Goal: Task Accomplishment & Management: Manage account settings

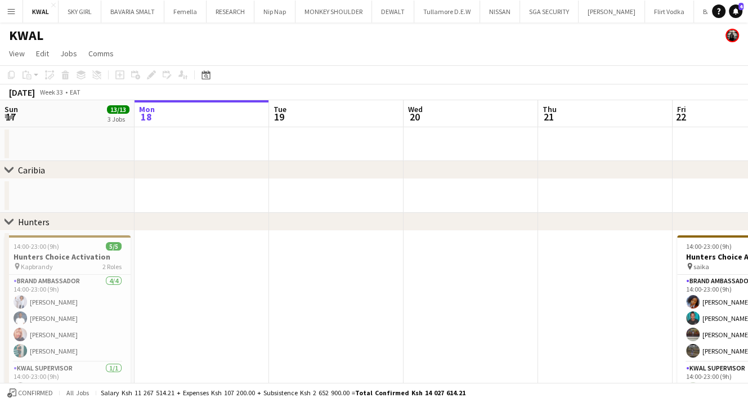
drag, startPoint x: 0, startPoint y: 0, endPoint x: 300, endPoint y: 206, distance: 363.3
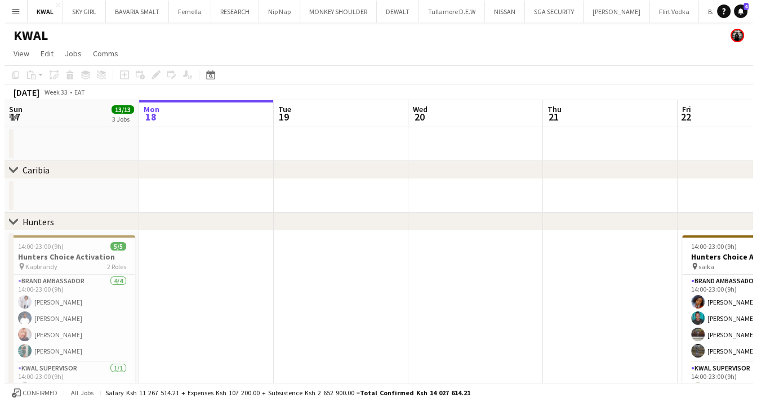
scroll to position [0, 231]
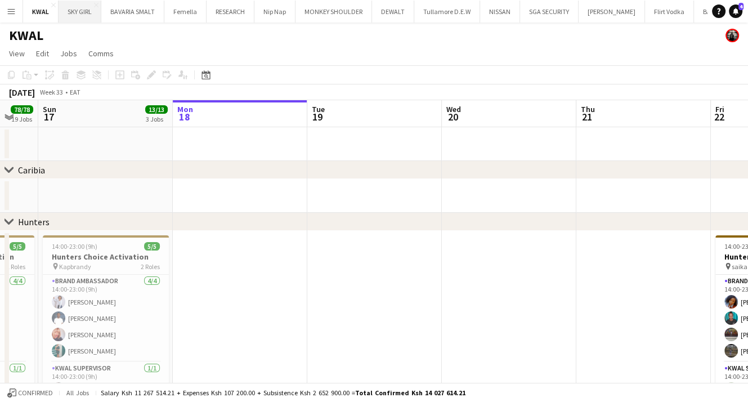
click at [75, 10] on button "SKY GIRL Close" at bounding box center [80, 12] width 43 height 22
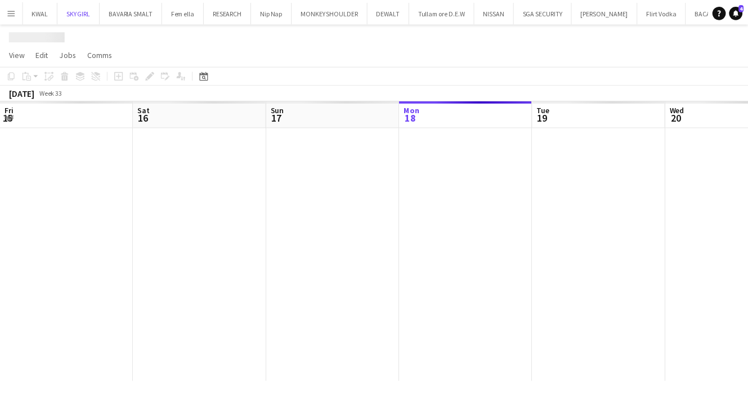
scroll to position [0, 269]
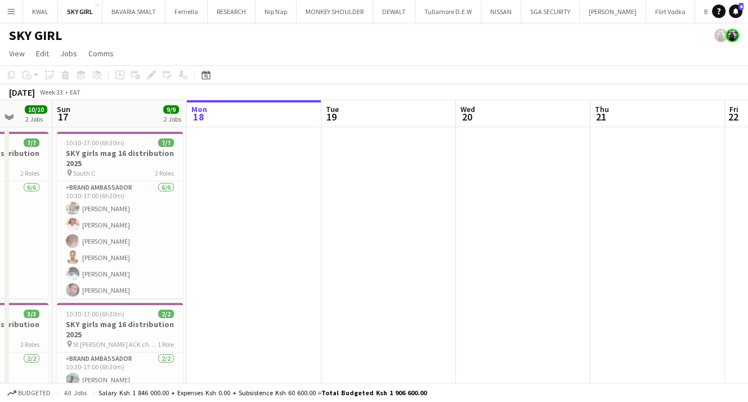
drag, startPoint x: 154, startPoint y: 284, endPoint x: 333, endPoint y: 269, distance: 179.7
click at [333, 271] on app-calendar-viewport "Thu 14 Fri 15 7/7 1 Job Sat 16 10/10 2 Jobs Sun 17 9/9 2 Jobs Mon 18 Tue 19 Wed…" at bounding box center [374, 284] width 748 height 369
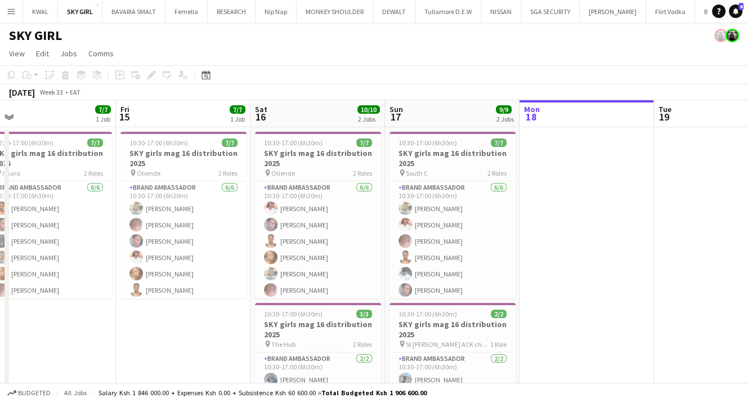
scroll to position [0, 227]
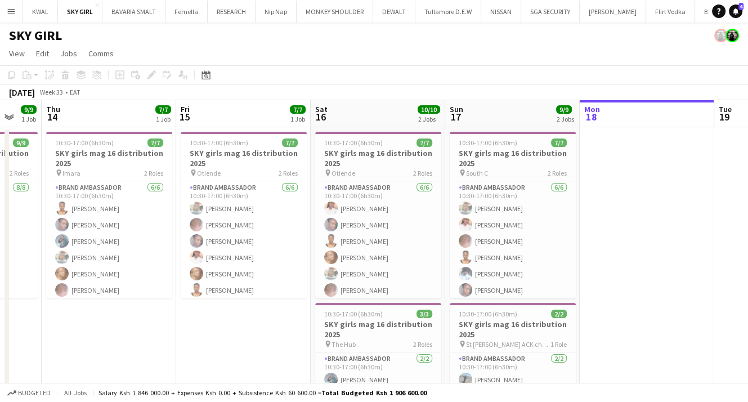
drag, startPoint x: 79, startPoint y: 277, endPoint x: 338, endPoint y: 287, distance: 259.2
click at [338, 287] on app-calendar-viewport "Tue 12 Wed 13 9/9 1 Job Thu 14 7/7 1 Job Fri 15 7/7 1 Job Sat 16 10/10 2 Jobs S…" at bounding box center [374, 284] width 748 height 369
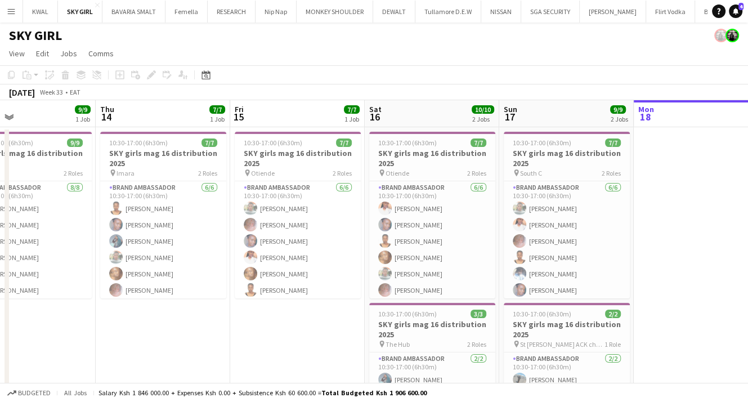
scroll to position [0, 306]
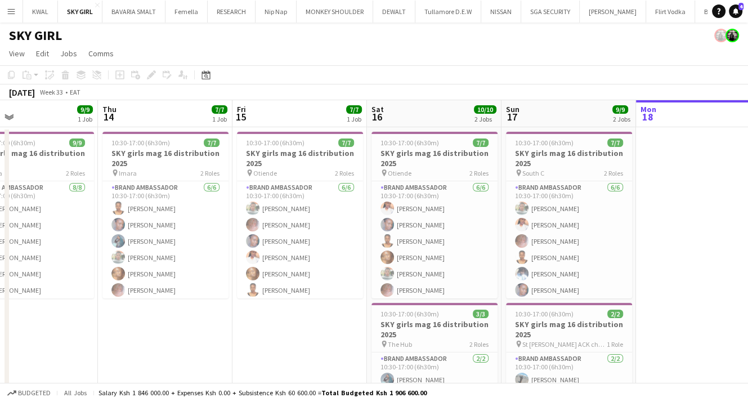
drag, startPoint x: 109, startPoint y: 284, endPoint x: 166, endPoint y: 294, distance: 57.2
click at [166, 294] on app-calendar-viewport "Mon 11 Tue 12 7/7 1 Job Wed 13 9/9 1 Job Thu 14 7/7 1 Job Fri 15 7/7 1 Job Sat …" at bounding box center [374, 284] width 748 height 369
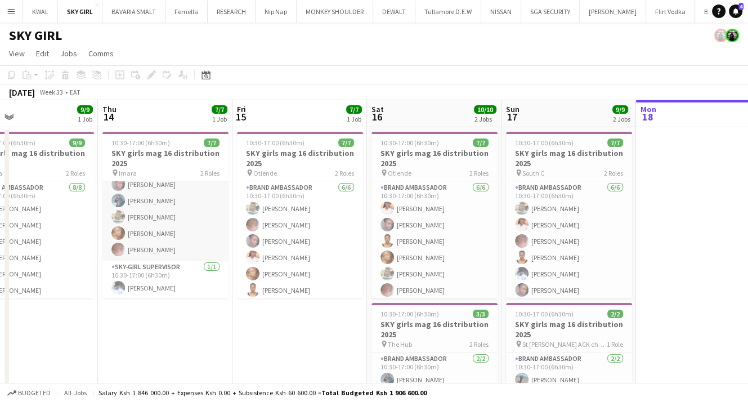
click at [171, 232] on app-card-role "Brand Ambassador 6/6 10:30-17:00 (6h30m) Grace Kiumbero Wanjiku Mungai Mary Apl…" at bounding box center [165, 201] width 126 height 120
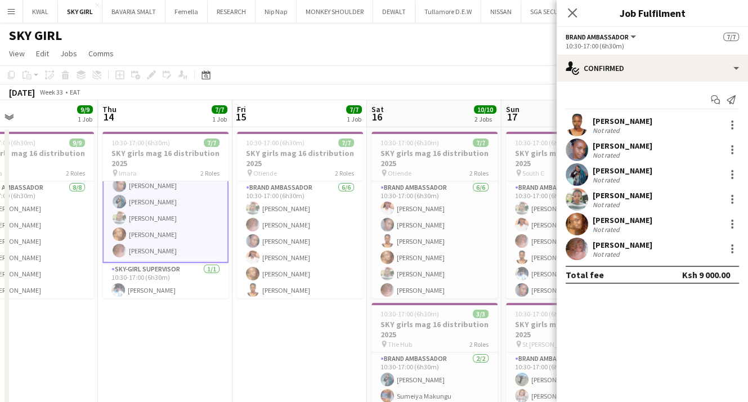
scroll to position [42, 0]
drag, startPoint x: 146, startPoint y: 164, endPoint x: 149, endPoint y: 147, distance: 17.7
click at [146, 163] on h3 "SKY girls mag 16 distribution 2025" at bounding box center [165, 158] width 126 height 20
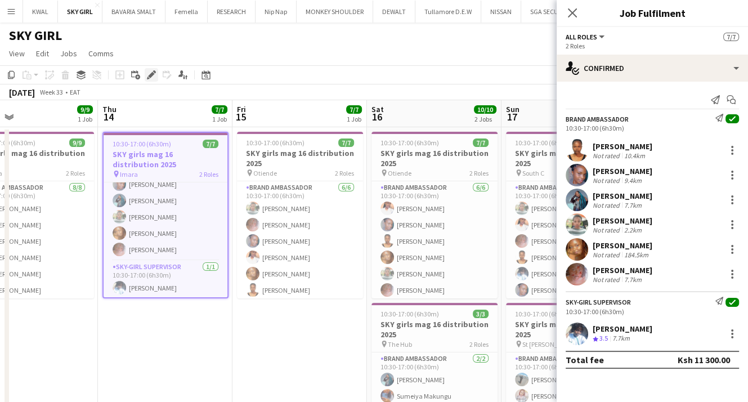
scroll to position [41, 0]
drag, startPoint x: 155, startPoint y: 73, endPoint x: 117, endPoint y: 116, distance: 57.8
click at [155, 73] on icon at bounding box center [154, 71] width 3 height 3
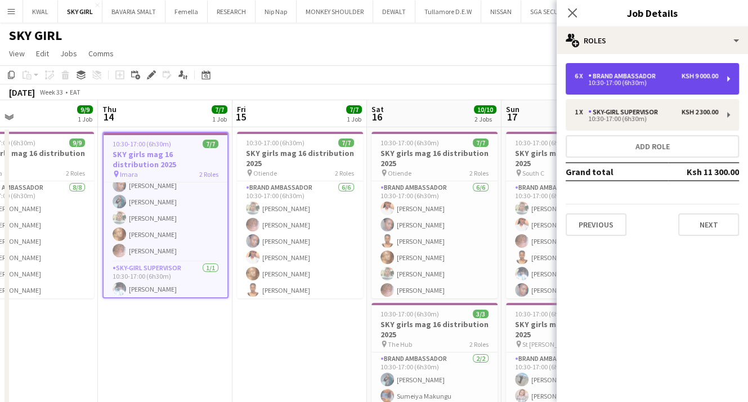
click at [671, 73] on div "6 x Brand Ambassador Ksh 9 000.00" at bounding box center [647, 76] width 144 height 8
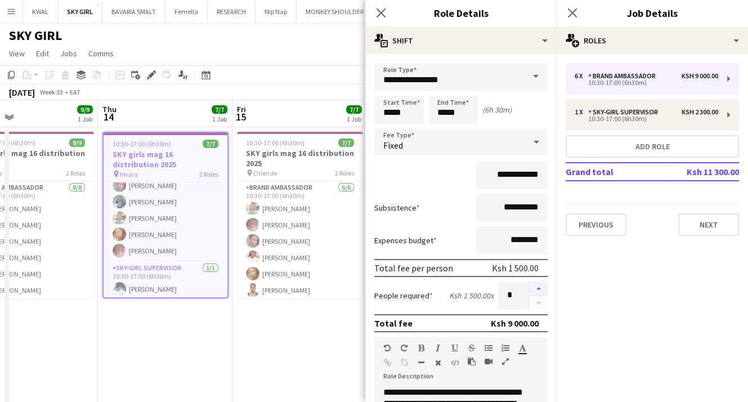
click at [530, 287] on button "button" at bounding box center [539, 289] width 18 height 15
type input "*"
click at [202, 332] on app-date-cell "10:30-17:00 (6h30m) 7/7 SKY girls mag 16 distribution 2025 pin Imara 2 Roles Br…" at bounding box center [165, 298] width 135 height 342
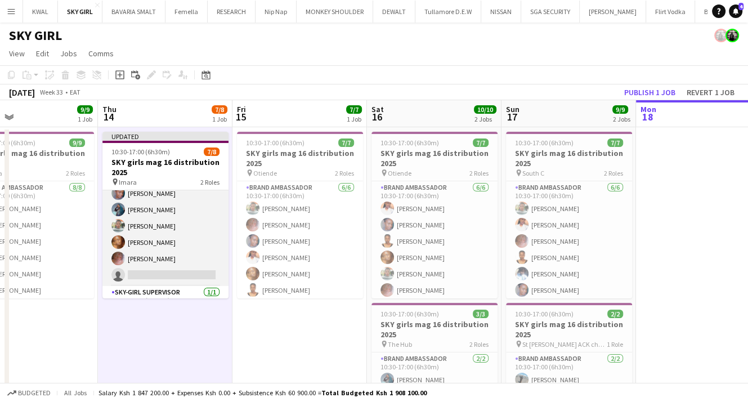
click at [190, 278] on app-card-role "Brand Ambassador 6/7 10:30-17:00 (6h30m) Grace Kiumbero Wanjiku Mungai Mary Apl…" at bounding box center [165, 218] width 126 height 136
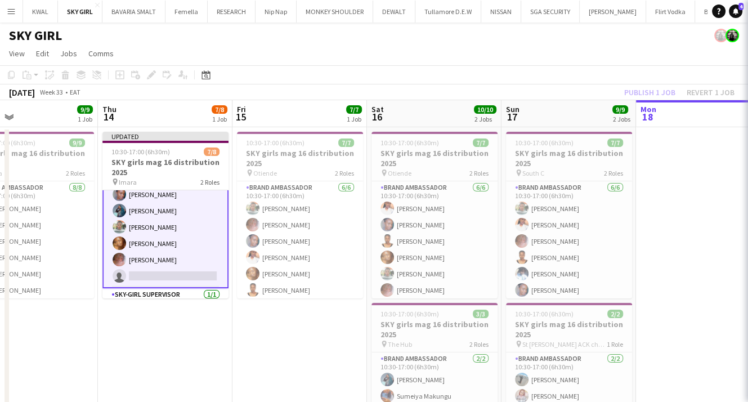
scroll to position [42, 0]
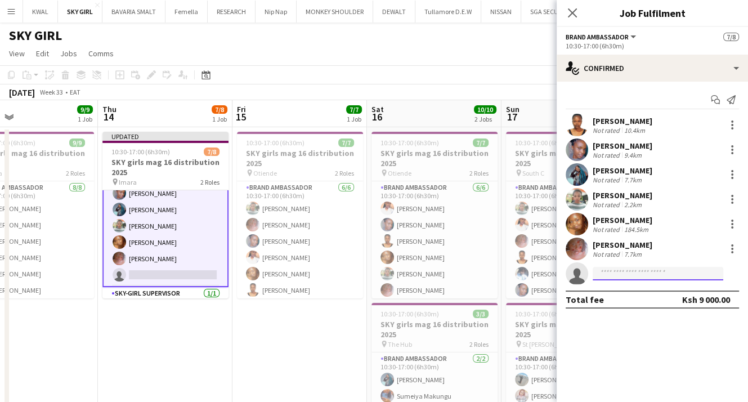
click at [627, 273] on input at bounding box center [658, 274] width 131 height 14
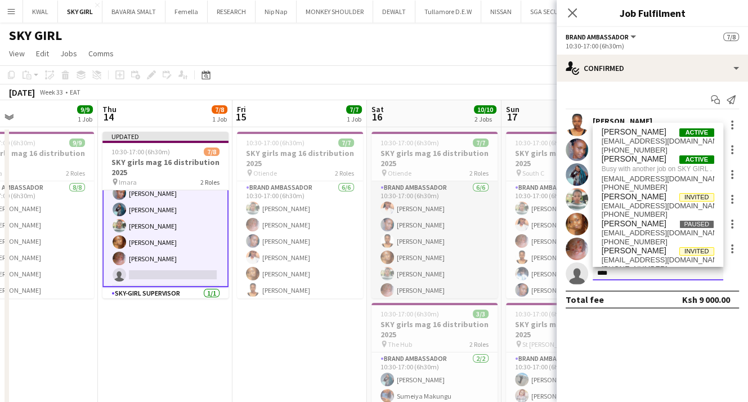
drag, startPoint x: 627, startPoint y: 273, endPoint x: 403, endPoint y: 266, distance: 224.2
click at [403, 266] on body "Menu Boards Boards Boards All jobs Status Workforce Workforce My Workforce Recr…" at bounding box center [374, 244] width 748 height 488
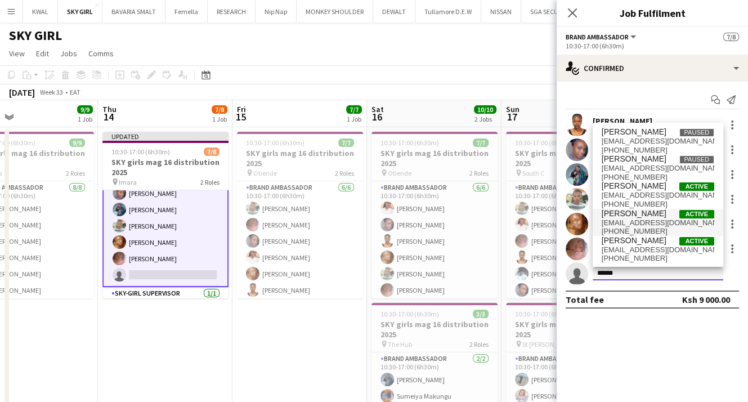
type input "******"
click at [640, 215] on span "[PERSON_NAME]" at bounding box center [634, 214] width 65 height 10
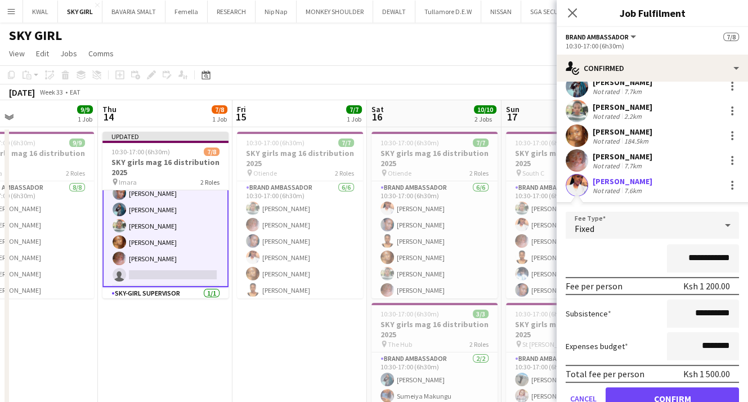
scroll to position [137, 0]
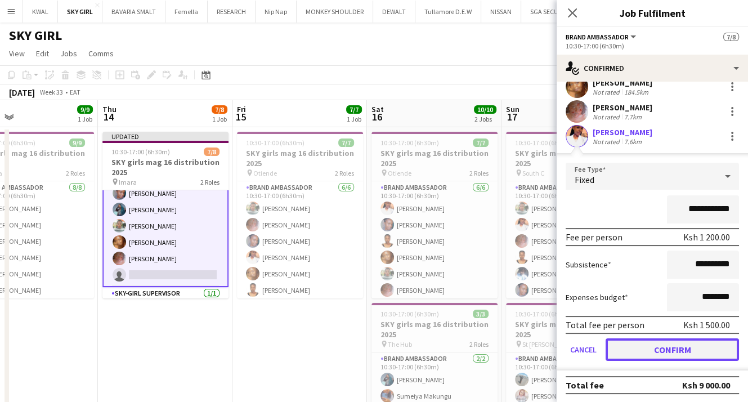
click at [650, 341] on button "Confirm" at bounding box center [672, 349] width 133 height 23
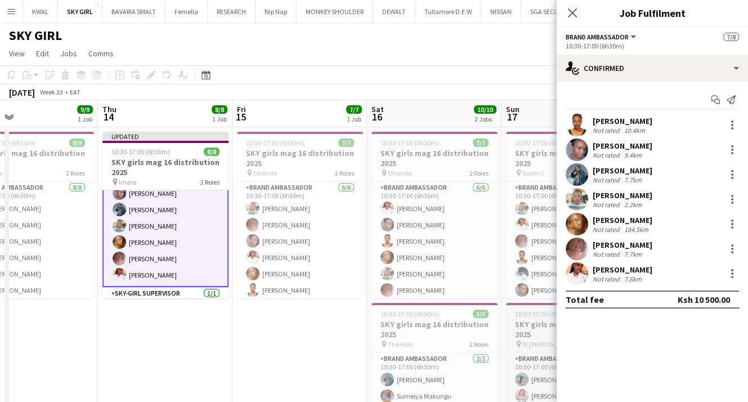
scroll to position [0, 0]
click at [223, 347] on app-date-cell "Updated 10:30-17:00 (6h30m) 8/8 SKY girls mag 16 distribution 2025 pin Imara 2 …" at bounding box center [165, 298] width 135 height 342
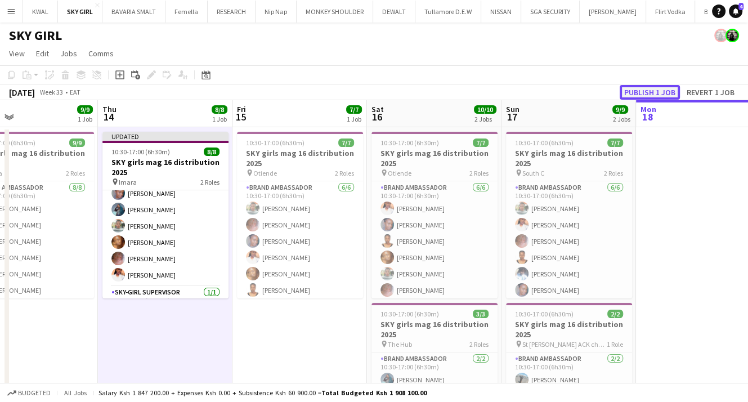
click at [663, 92] on button "Publish 1 job" at bounding box center [650, 92] width 60 height 15
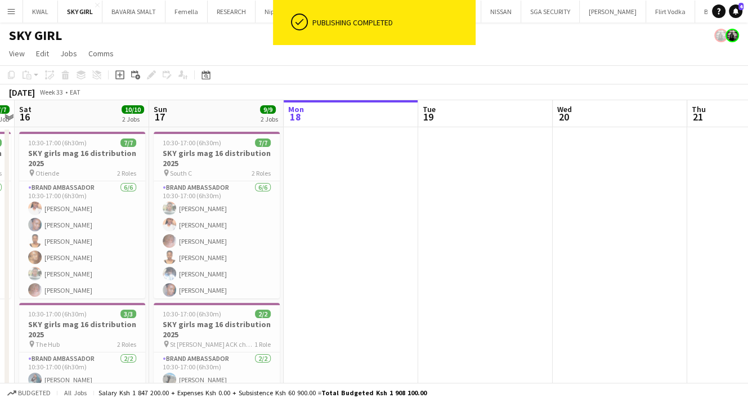
scroll to position [0, 387]
drag, startPoint x: 710, startPoint y: 200, endPoint x: 356, endPoint y: 218, distance: 354.7
click at [359, 224] on app-calendar-viewport "Wed 13 9/9 1 Job Thu 14 8/8 1 Job Fri 15 7/7 1 Job Sat 16 10/10 2 Jobs Sun 17 9…" at bounding box center [374, 284] width 748 height 369
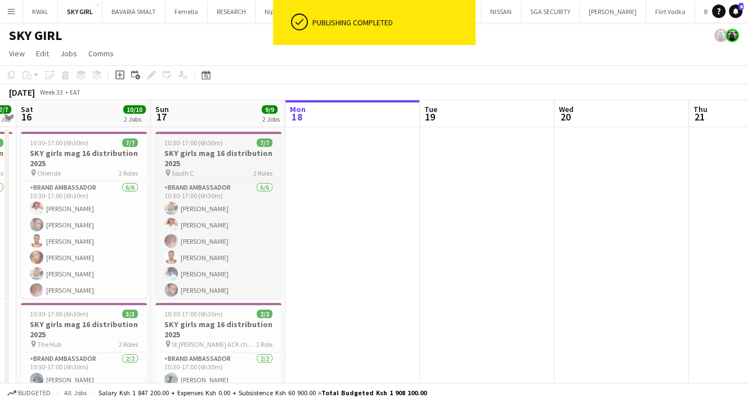
click at [209, 151] on h3 "SKY girls mag 16 distribution 2025" at bounding box center [218, 158] width 126 height 20
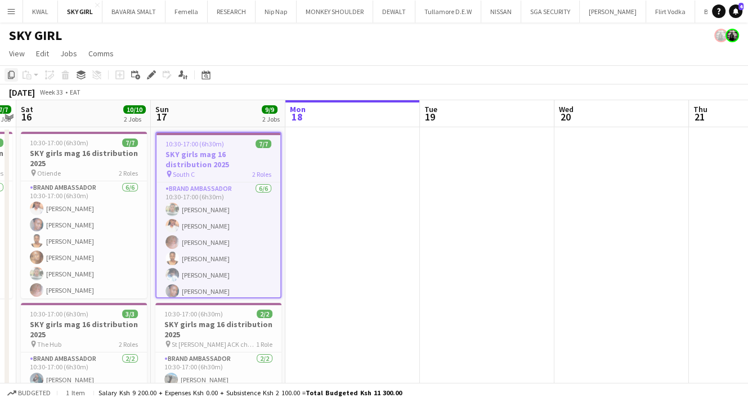
click at [14, 70] on icon "Copy" at bounding box center [11, 74] width 9 height 9
drag, startPoint x: 363, startPoint y: 165, endPoint x: 204, endPoint y: 142, distance: 160.9
click at [361, 164] on app-date-cell at bounding box center [352, 298] width 135 height 342
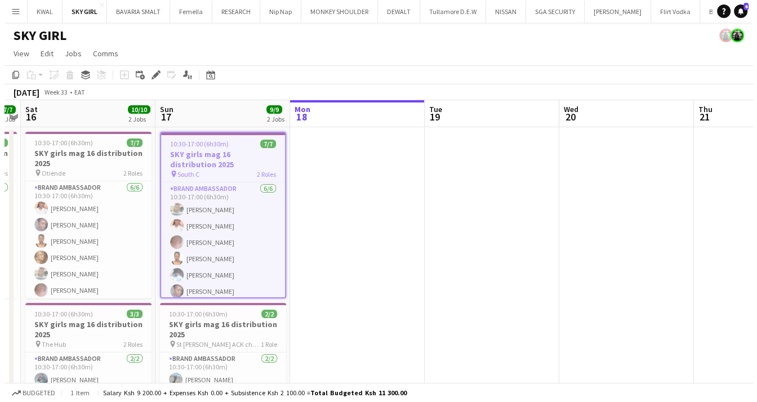
scroll to position [0, 390]
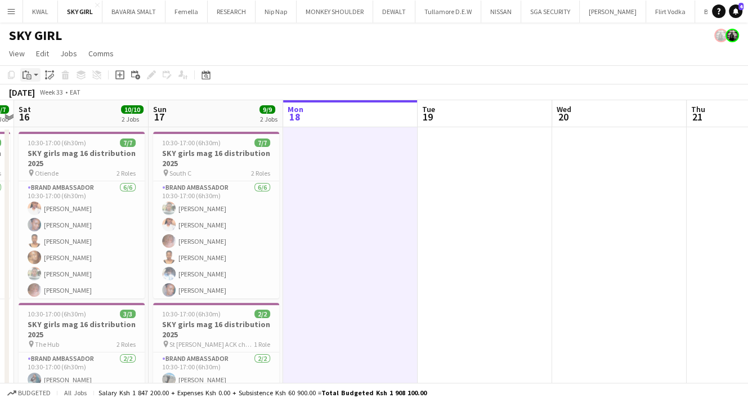
click at [39, 75] on app-action-btn "Paste" at bounding box center [30, 75] width 20 height 14
drag, startPoint x: 34, startPoint y: 97, endPoint x: 56, endPoint y: 97, distance: 21.4
click at [34, 97] on link "Paste Ctrl+V" at bounding box center [83, 96] width 106 height 10
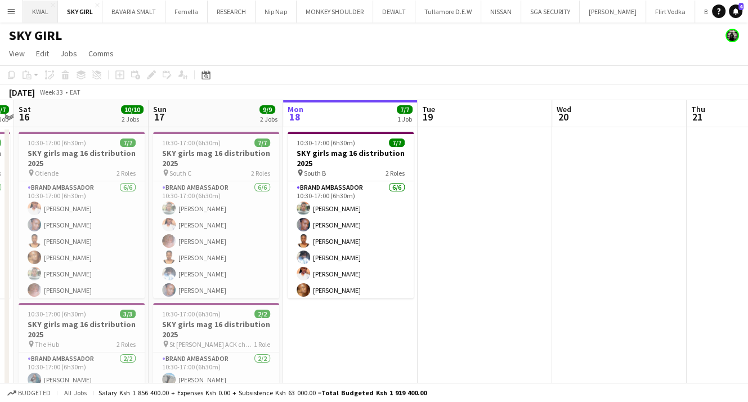
click at [33, 10] on button "KWAL Close" at bounding box center [40, 12] width 35 height 22
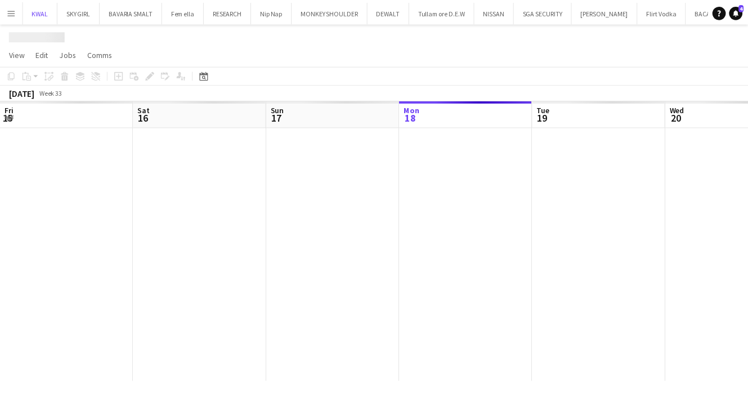
scroll to position [0, 269]
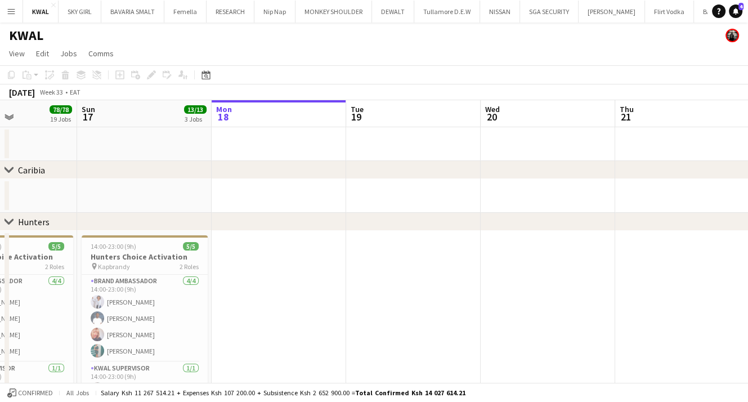
drag, startPoint x: 414, startPoint y: 321, endPoint x: 355, endPoint y: 317, distance: 59.3
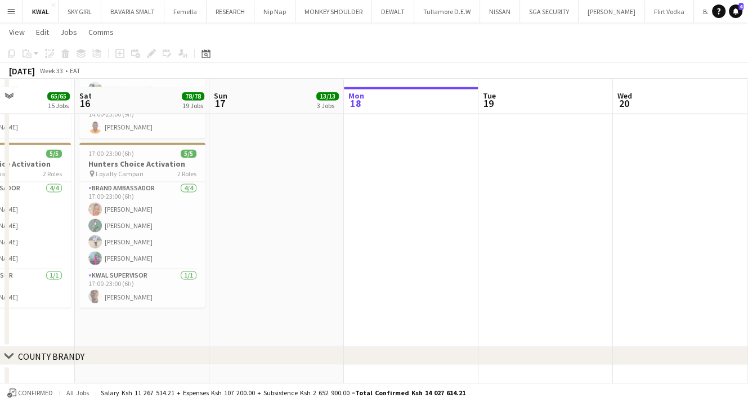
scroll to position [1633, 0]
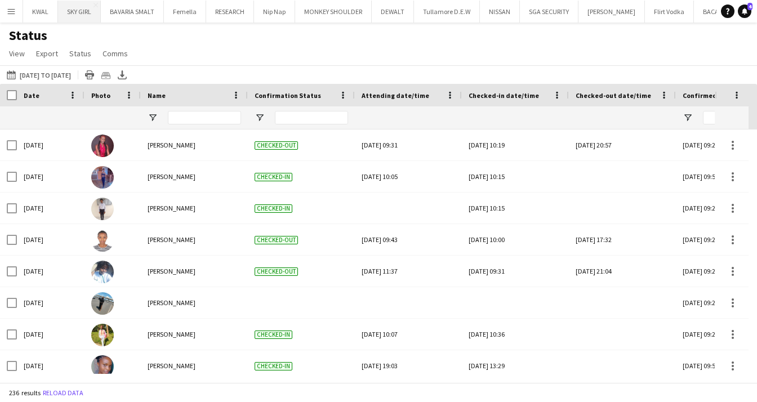
click at [80, 14] on button "SKY GIRL Close" at bounding box center [79, 12] width 43 height 22
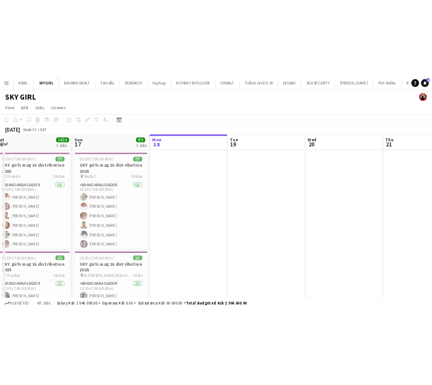
scroll to position [0, 230]
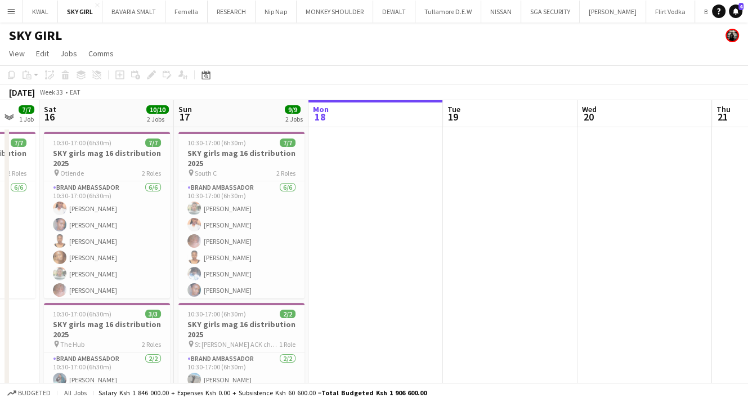
drag, startPoint x: 223, startPoint y: 284, endPoint x: 397, endPoint y: 292, distance: 174.2
click at [397, 292] on app-calendar-viewport "Thu 14 7/7 1 Job Fri 15 7/7 1 Job Sat 16 10/10 2 Jobs Sun 17 9/9 2 Jobs Mon 18 …" at bounding box center [374, 284] width 748 height 369
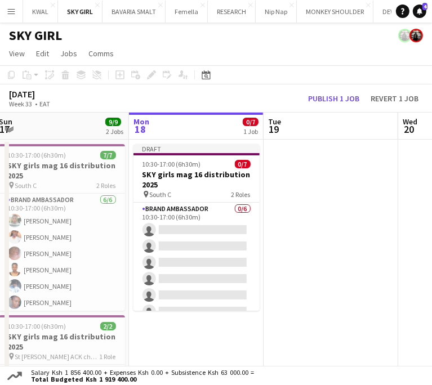
scroll to position [0, 363]
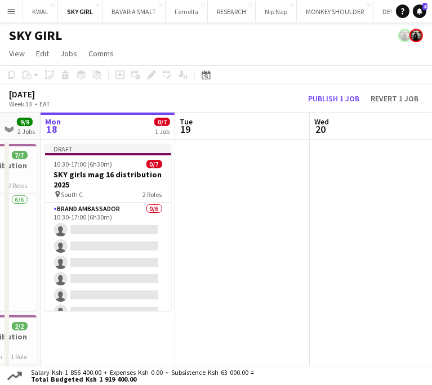
drag, startPoint x: 403, startPoint y: 266, endPoint x: -153, endPoint y: 287, distance: 556.2
click at [0, 287] on html "Menu Boards Boards Boards All jobs Status Workforce Workforce My Workforce Recr…" at bounding box center [216, 250] width 432 height 501
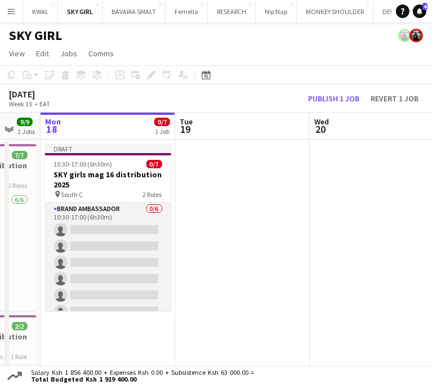
click at [137, 240] on app-card-role "Brand Ambassador 0/6 10:30-17:00 (6h30m) single-neutral-actions single-neutral-…" at bounding box center [108, 263] width 126 height 120
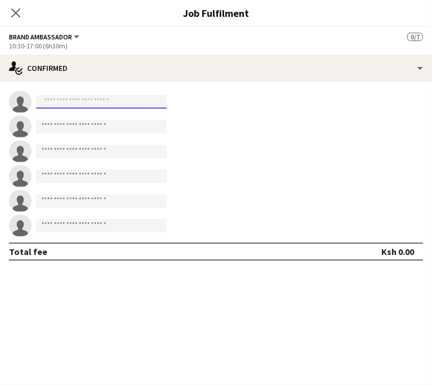
click at [167, 99] on input at bounding box center [101, 102] width 131 height 14
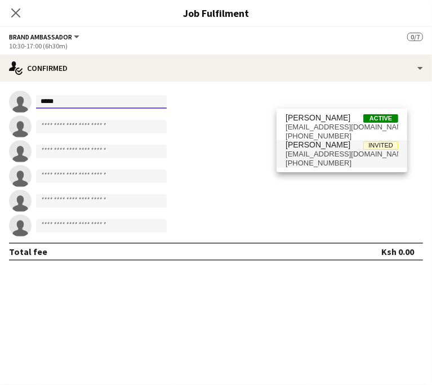
type input "*****"
click at [326, 154] on span "[EMAIL_ADDRESS][DOMAIN_NAME]" at bounding box center [341, 154] width 113 height 9
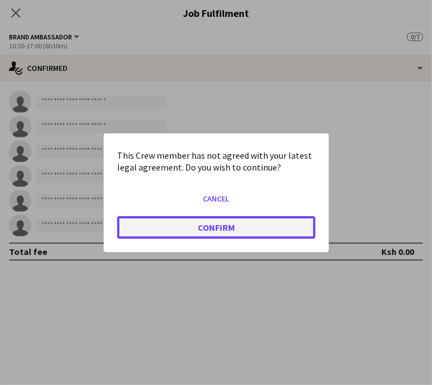
click at [295, 216] on button "Confirm" at bounding box center [216, 227] width 198 height 23
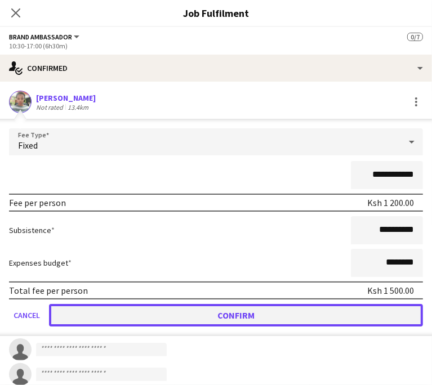
click at [329, 320] on button "Confirm" at bounding box center [236, 315] width 374 height 23
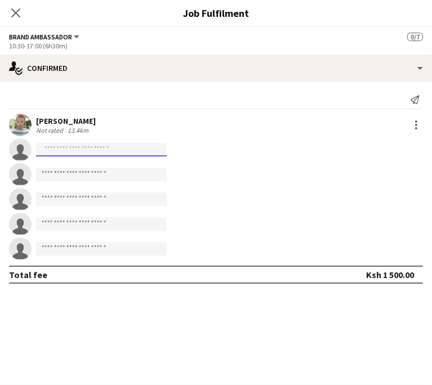
drag, startPoint x: 363, startPoint y: 150, endPoint x: 364, endPoint y: 161, distance: 10.8
click at [167, 150] on input at bounding box center [101, 150] width 131 height 14
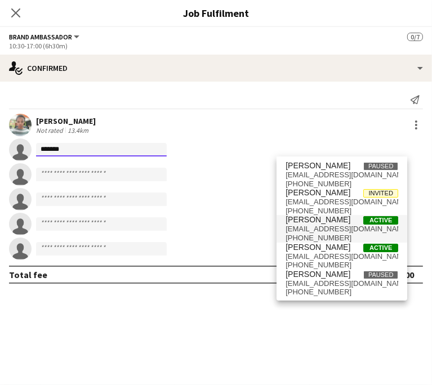
type input "*******"
click at [327, 228] on span "[EMAIL_ADDRESS][DOMAIN_NAME]" at bounding box center [341, 229] width 113 height 9
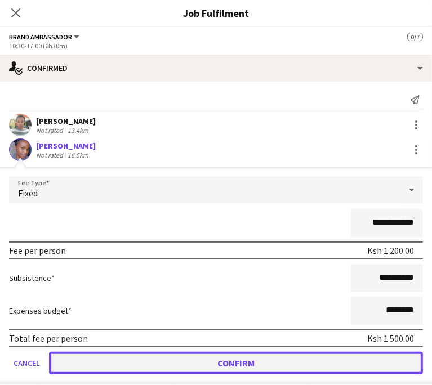
click at [346, 363] on button "Confirm" at bounding box center [236, 363] width 374 height 23
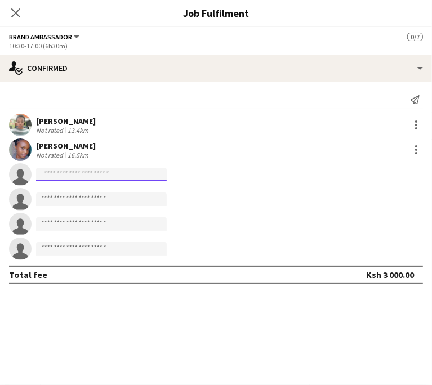
click at [167, 170] on input at bounding box center [101, 175] width 131 height 14
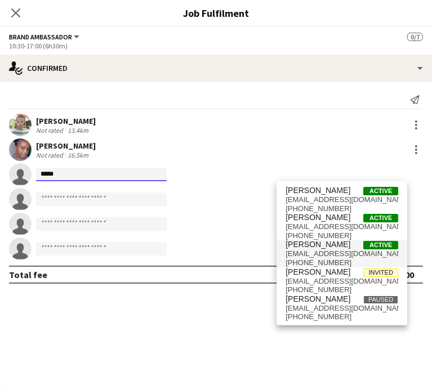
scroll to position [0, 0]
drag, startPoint x: 315, startPoint y: 174, endPoint x: 217, endPoint y: 162, distance: 98.8
click at [217, 162] on body "Menu Boards Boards Boards All jobs Status Workforce Workforce My Workforce Recr…" at bounding box center [216, 250] width 432 height 501
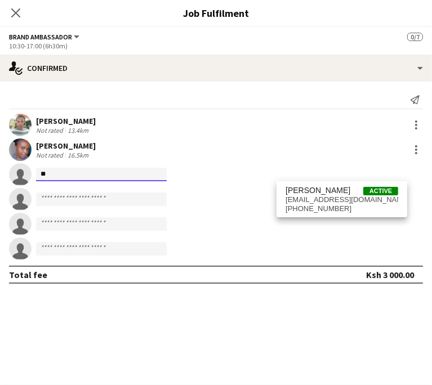
type input "*"
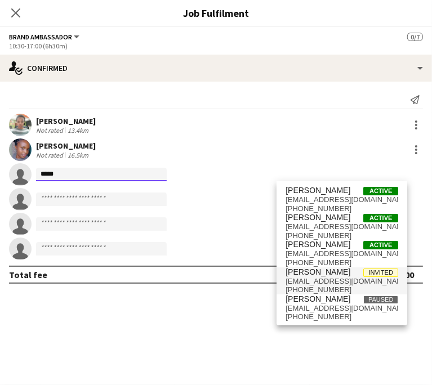
type input "*****"
click at [316, 284] on span "[EMAIL_ADDRESS][DOMAIN_NAME]" at bounding box center [341, 281] width 113 height 9
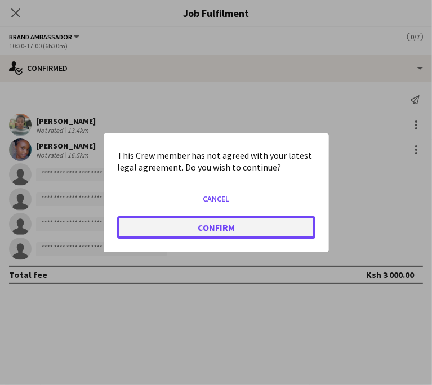
click at [283, 217] on button "Confirm" at bounding box center [216, 227] width 198 height 23
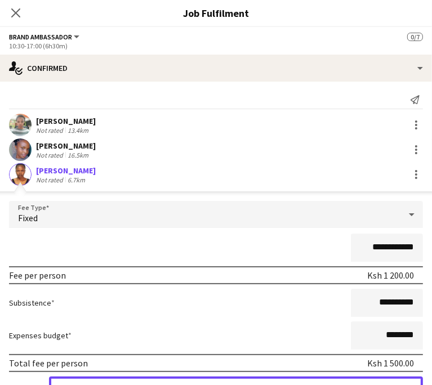
drag, startPoint x: 371, startPoint y: 379, endPoint x: 347, endPoint y: 254, distance: 127.3
click at [369, 377] on button "Confirm" at bounding box center [236, 388] width 374 height 23
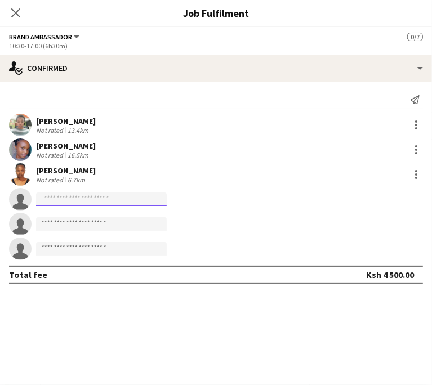
click at [167, 198] on input at bounding box center [101, 200] width 131 height 14
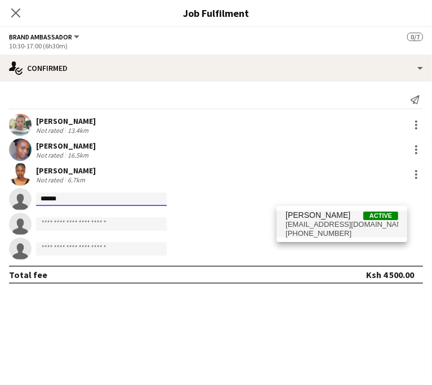
type input "******"
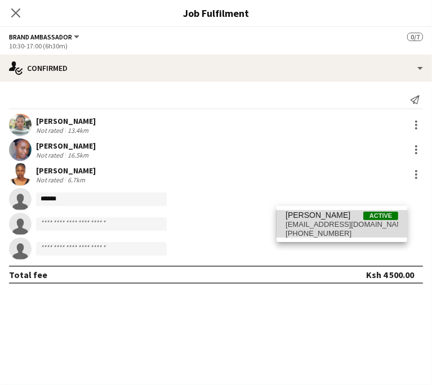
click at [300, 219] on span "[PERSON_NAME]" at bounding box center [317, 216] width 65 height 10
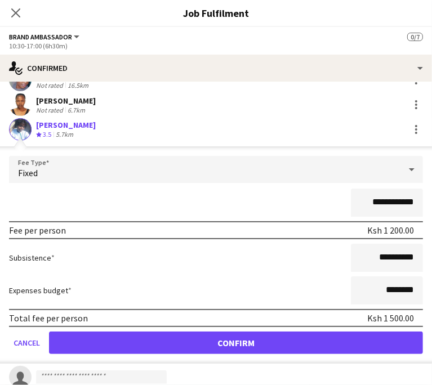
scroll to position [129, 0]
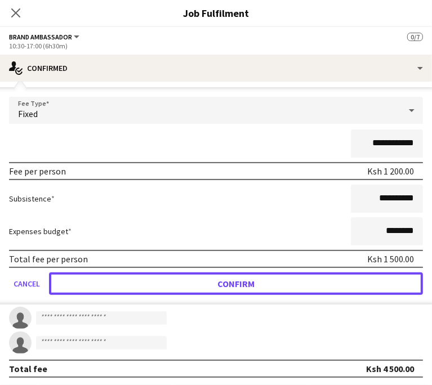
drag, startPoint x: 359, startPoint y: 279, endPoint x: 339, endPoint y: 236, distance: 47.9
click at [356, 276] on button "Confirm" at bounding box center [236, 284] width 374 height 23
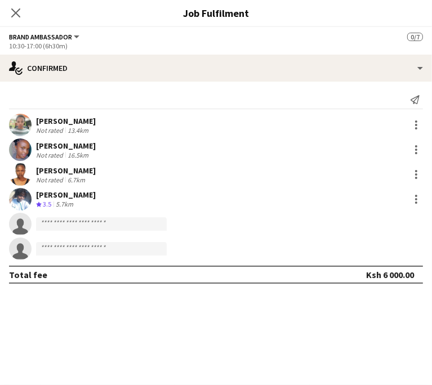
scroll to position [0, 0]
click at [167, 227] on input at bounding box center [101, 224] width 131 height 14
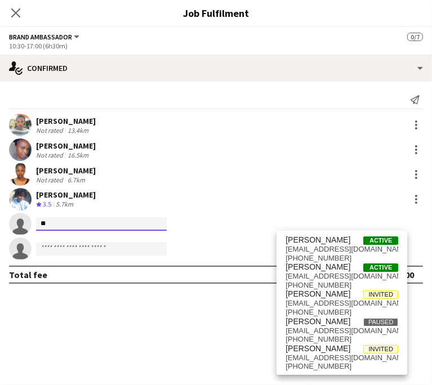
type input "*"
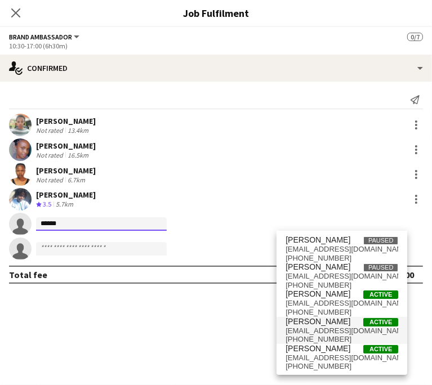
type input "******"
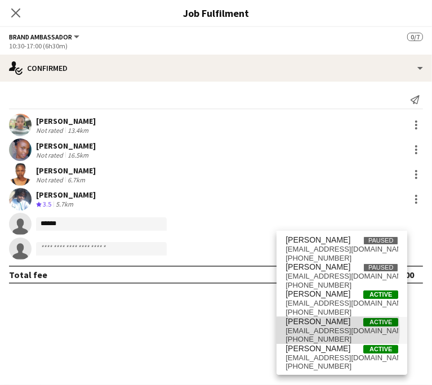
click at [314, 329] on span "[EMAIL_ADDRESS][DOMAIN_NAME]" at bounding box center [341, 331] width 113 height 9
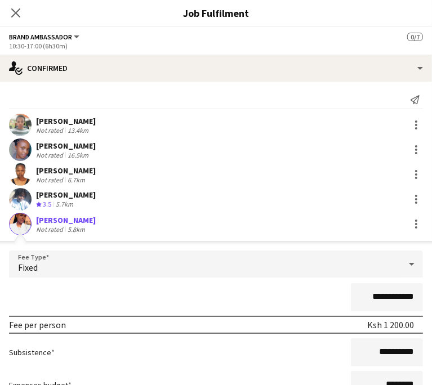
scroll to position [113, 0]
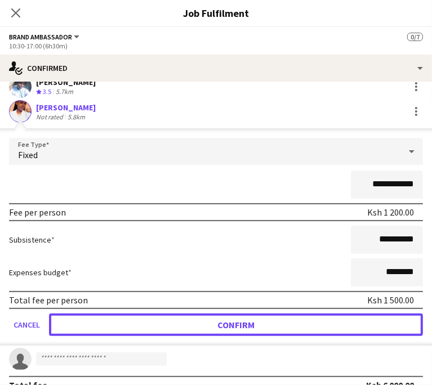
drag, startPoint x: 358, startPoint y: 332, endPoint x: 324, endPoint y: 327, distance: 33.5
click at [354, 331] on button "Confirm" at bounding box center [236, 325] width 374 height 23
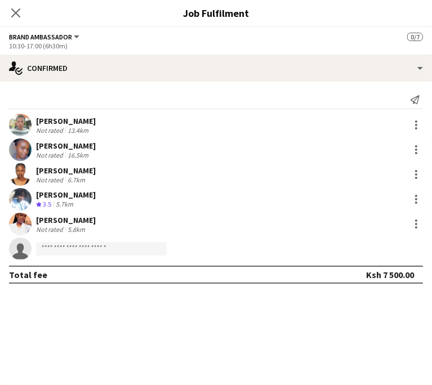
scroll to position [0, 0]
drag, startPoint x: 122, startPoint y: 329, endPoint x: 122, endPoint y: 318, distance: 11.3
click at [122, 327] on app-date-cell "Draft 10:30-17:00 (6h30m) 5/7 SKY girls mag 16 distribution 2025 pin South C 2 …" at bounding box center [108, 311] width 135 height 342
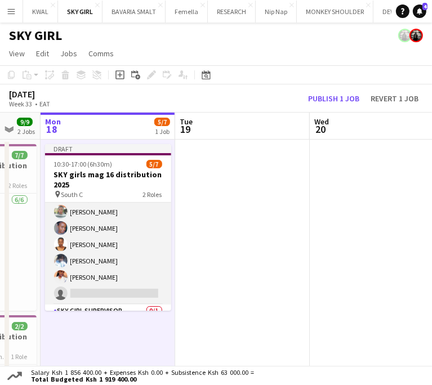
scroll to position [50, 0]
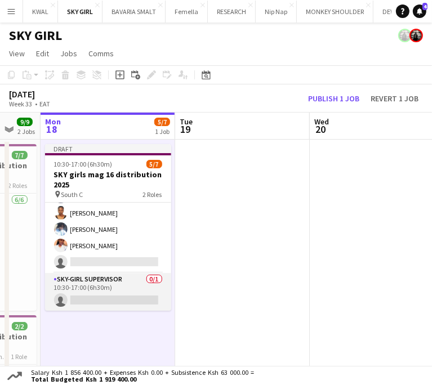
click at [104, 287] on app-card-role "SKY-GIRL SUPERVISOR 0/1 10:30-17:00 (6h30m) single-neutral-actions" at bounding box center [108, 292] width 126 height 38
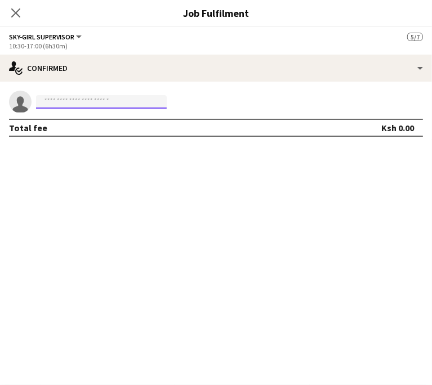
click at [167, 104] on input at bounding box center [101, 102] width 131 height 14
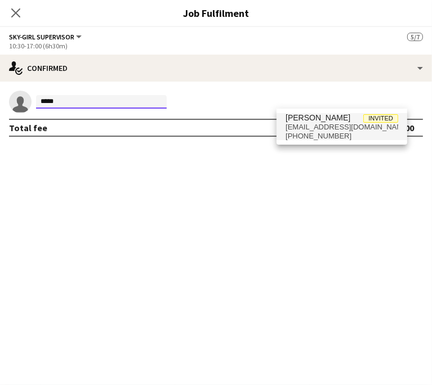
type input "*****"
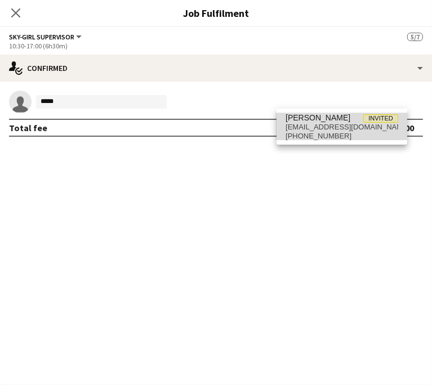
drag, startPoint x: 322, startPoint y: 124, endPoint x: 311, endPoint y: 142, distance: 21.7
click at [321, 124] on span "[EMAIL_ADDRESS][DOMAIN_NAME]" at bounding box center [341, 127] width 113 height 9
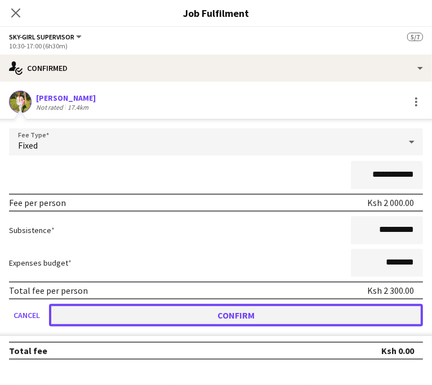
click at [356, 313] on button "Confirm" at bounding box center [236, 315] width 374 height 23
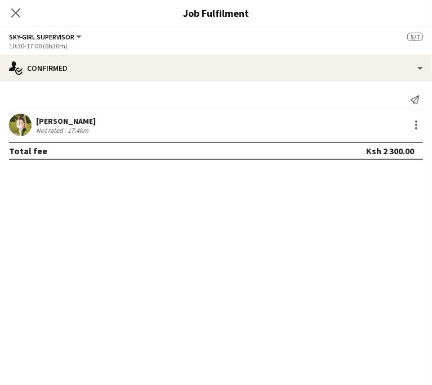
click at [202, 272] on app-date-cell at bounding box center [242, 311] width 135 height 342
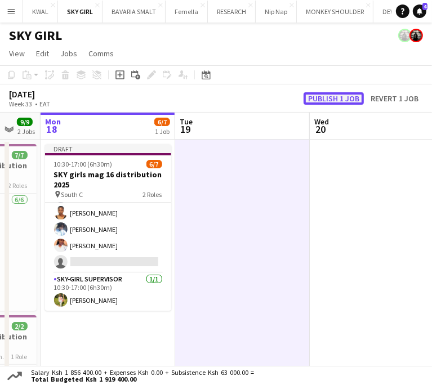
click at [337, 93] on button "Publish 1 job" at bounding box center [334, 98] width 60 height 12
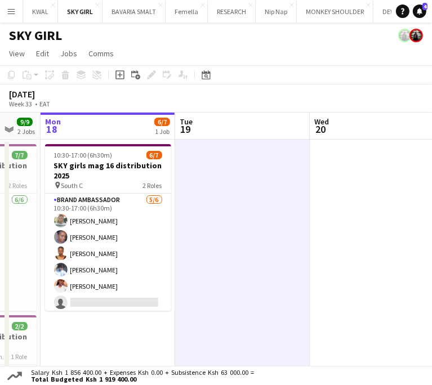
click at [265, 221] on app-date-cell at bounding box center [242, 311] width 135 height 342
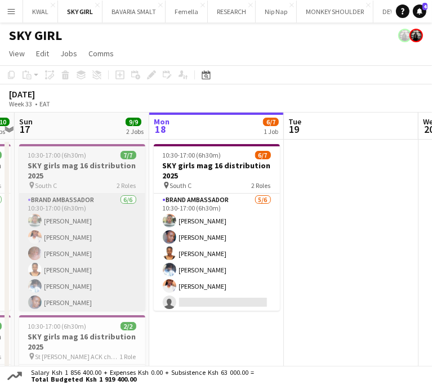
scroll to position [0, 251]
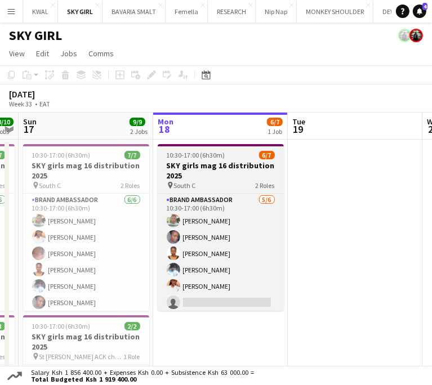
click at [198, 160] on h3 "SKY girls mag 16 distribution 2025" at bounding box center [221, 170] width 126 height 20
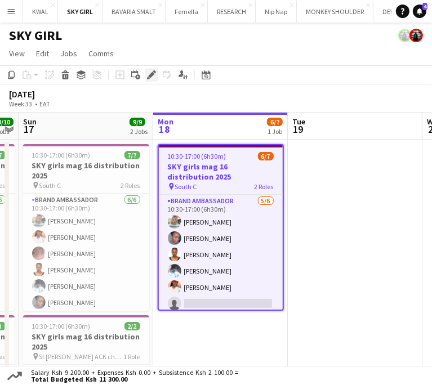
click at [145, 74] on div "Edit" at bounding box center [152, 75] width 14 height 14
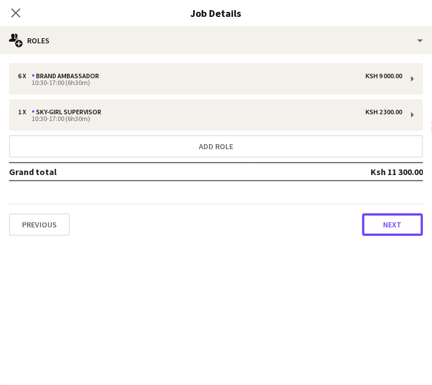
drag, startPoint x: 378, startPoint y: 226, endPoint x: 358, endPoint y: 147, distance: 81.9
click at [378, 222] on button "Next" at bounding box center [392, 224] width 61 height 23
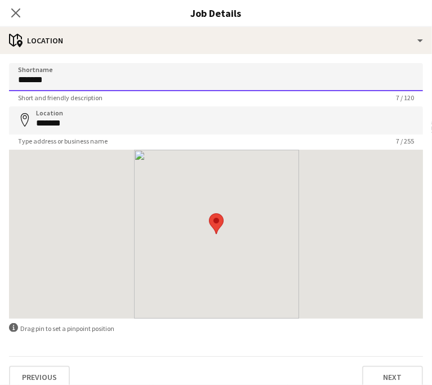
drag, startPoint x: 289, startPoint y: 83, endPoint x: 294, endPoint y: 94, distance: 11.8
click at [289, 83] on input "*******" at bounding box center [216, 77] width 414 height 28
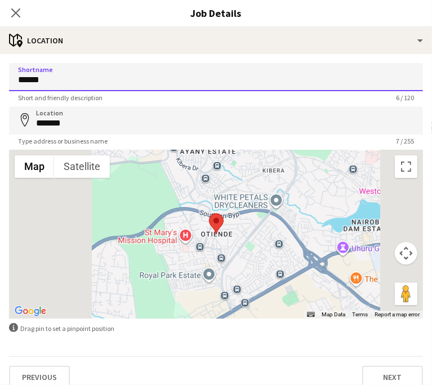
click at [280, 77] on input "******" at bounding box center [216, 77] width 414 height 28
drag, startPoint x: 297, startPoint y: 76, endPoint x: 267, endPoint y: 77, distance: 30.4
click at [234, 83] on body "Menu Boards Boards Boards All jobs Status Workforce Workforce My Workforce Recr…" at bounding box center [216, 250] width 432 height 501
type input "*******"
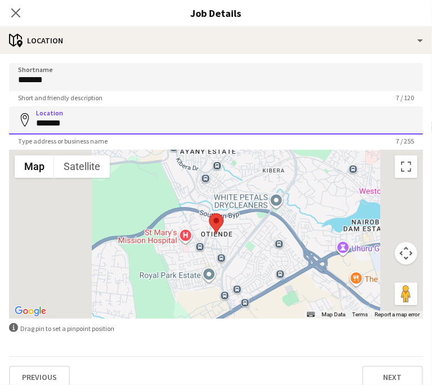
drag, startPoint x: 338, startPoint y: 122, endPoint x: 255, endPoint y: 117, distance: 84.1
click at [224, 115] on body "Menu Boards Boards Boards All jobs Status Workforce Workforce My Workforce Recr…" at bounding box center [216, 250] width 432 height 501
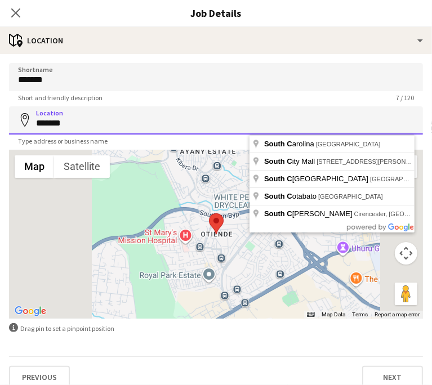
paste input
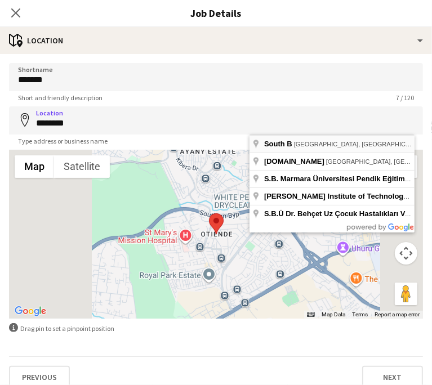
type input "**********"
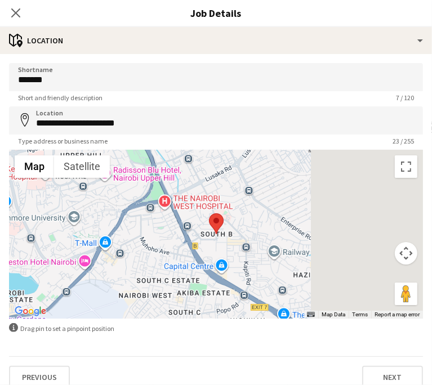
click at [194, 321] on app-date-cell "10:30-17:00 (6h30m) 6/7 SKY girls mag 16 distribution 2025 pin South C 2 Roles …" at bounding box center [220, 311] width 135 height 342
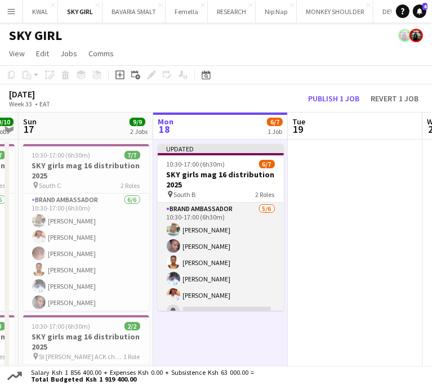
click at [203, 249] on app-card-role "Brand Ambassador [DATE] 10:30-17:00 (6h30m) [PERSON_NAME] Katoloki Wanjiku [PER…" at bounding box center [221, 263] width 126 height 120
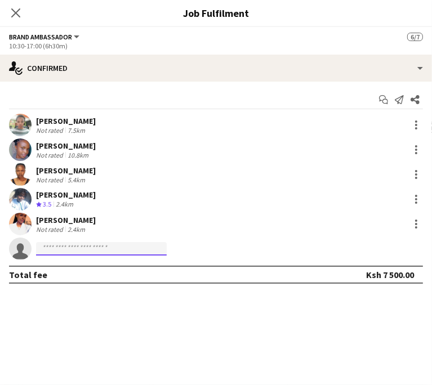
click at [167, 253] on input at bounding box center [101, 249] width 131 height 14
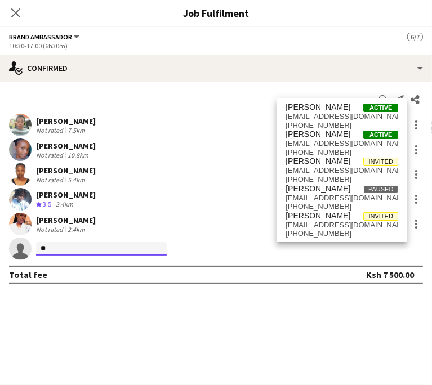
type input "*"
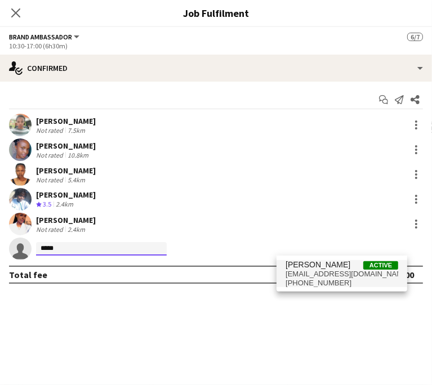
type input "*****"
click at [318, 273] on span "[EMAIL_ADDRESS][DOMAIN_NAME]" at bounding box center [341, 274] width 113 height 9
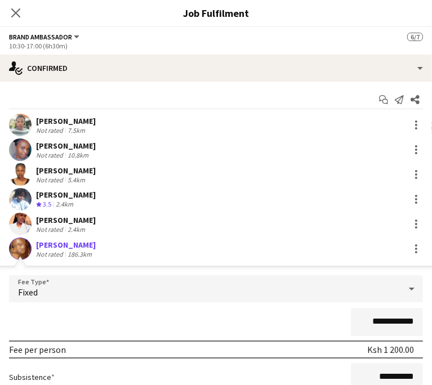
scroll to position [113, 0]
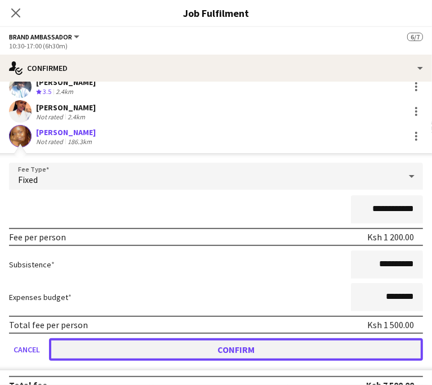
click at [347, 347] on button "Confirm" at bounding box center [236, 349] width 374 height 23
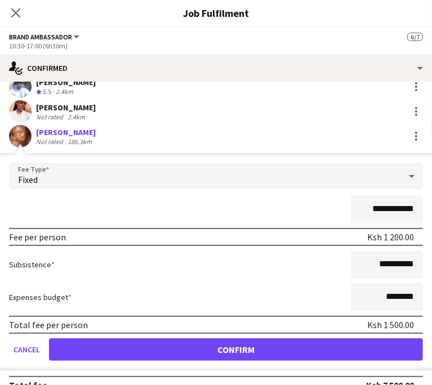
scroll to position [0, 0]
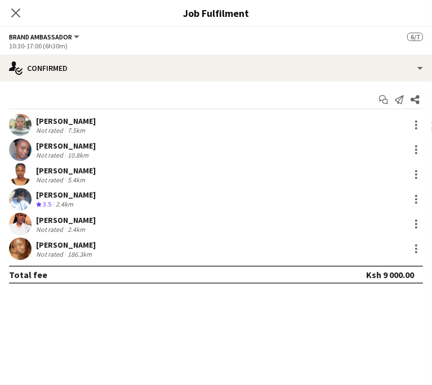
click at [220, 324] on app-date-cell "Updated 10:30-17:00 (6h30m) 7/7 SKY girls mag 16 distribution 2025 pin South B …" at bounding box center [220, 311] width 135 height 342
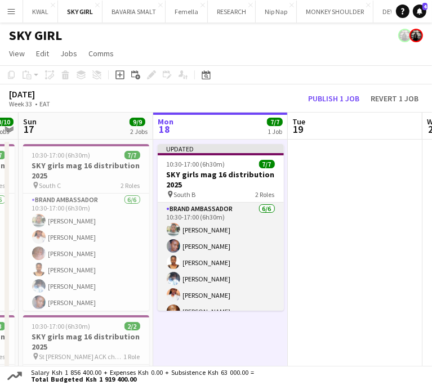
scroll to position [50, 0]
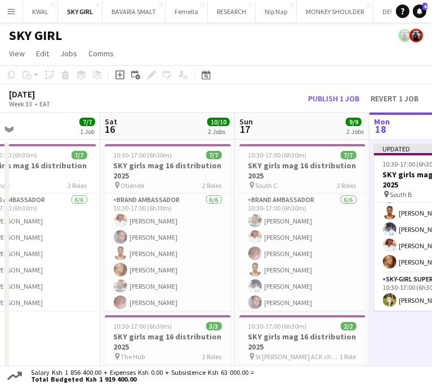
drag, startPoint x: 179, startPoint y: 336, endPoint x: 443, endPoint y: 318, distance: 264.1
click at [432, 318] on html "Menu Boards Boards Boards All jobs Status Workforce Workforce My Workforce Recr…" at bounding box center [216, 250] width 432 height 501
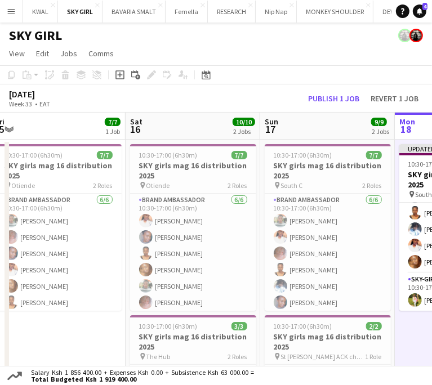
drag, startPoint x: 68, startPoint y: 314, endPoint x: 333, endPoint y: 300, distance: 266.1
click at [334, 301] on app-calendar-viewport "Wed 13 9/9 1 Job Thu 14 8/8 1 Job Fri 15 7/7 1 Job Sat 16 10/10 2 Jobs Sun 17 9…" at bounding box center [216, 297] width 432 height 369
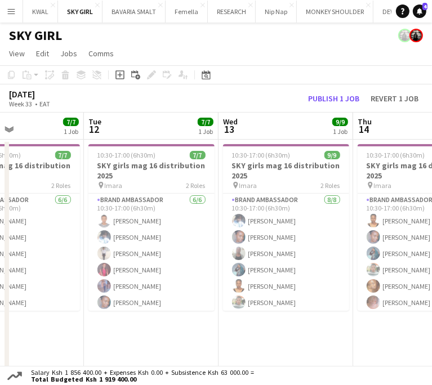
drag, startPoint x: 29, startPoint y: 336, endPoint x: 116, endPoint y: 307, distance: 91.5
click at [380, 318] on app-calendar-viewport "Sat 9 Sun 10 Mon 11 7/7 1 Job Tue 12 7/7 1 Job Wed 13 9/9 1 Job Thu 14 8/8 1 Jo…" at bounding box center [216, 297] width 432 height 369
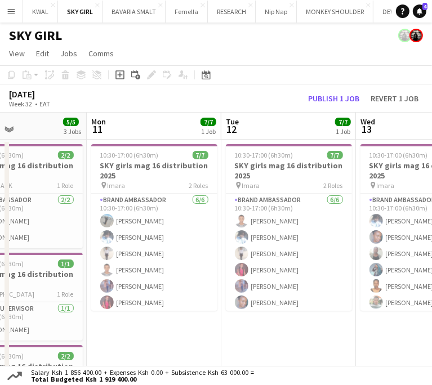
scroll to position [0, 245]
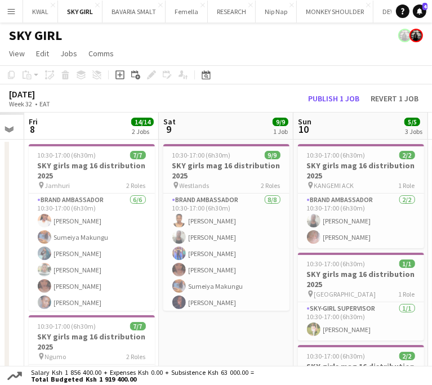
drag, startPoint x: 65, startPoint y: 316, endPoint x: 394, endPoint y: 302, distance: 329.7
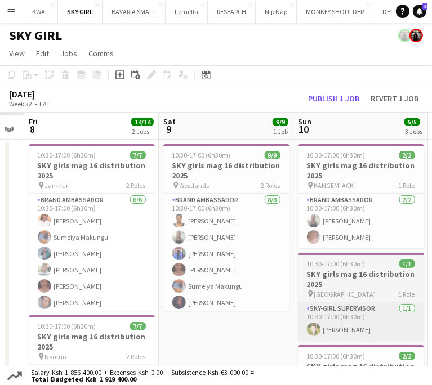
click at [432, 306] on html "Menu Boards Boards Boards All jobs Status Workforce Workforce My Workforce Recr…" at bounding box center [216, 262] width 432 height 524
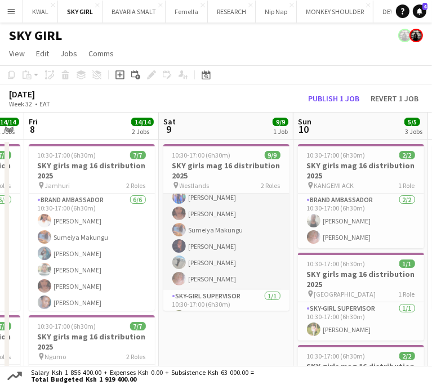
scroll to position [0, 0]
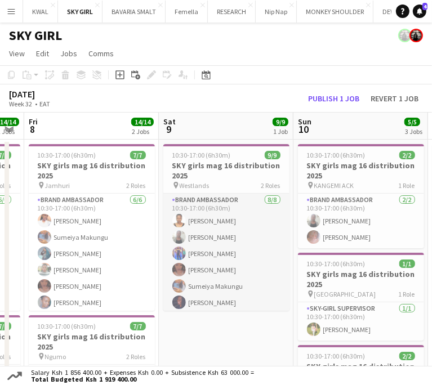
click at [217, 219] on app-card-role "Brand Ambassador [DATE] 10:30-17:00 (6h30m) [PERSON_NAME] [PERSON_NAME] [PERSON…" at bounding box center [226, 270] width 126 height 153
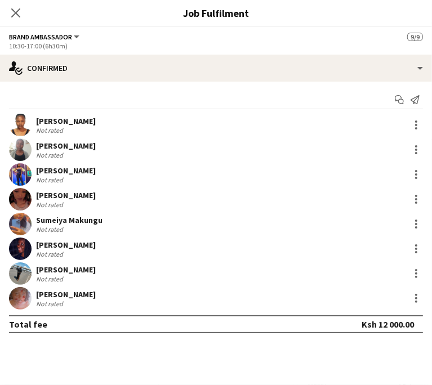
click at [191, 160] on h3 "SKY girls mag 16 distribution 2025" at bounding box center [226, 170] width 126 height 20
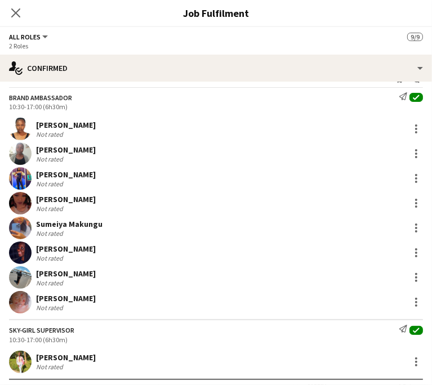
scroll to position [42, 0]
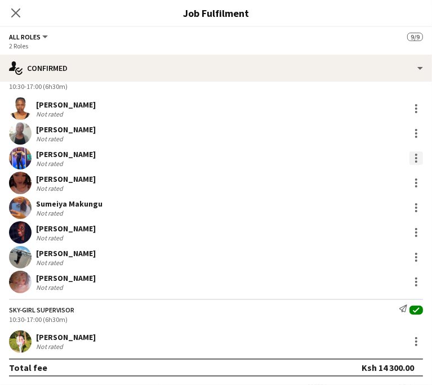
click at [409, 156] on div at bounding box center [416, 158] width 14 height 14
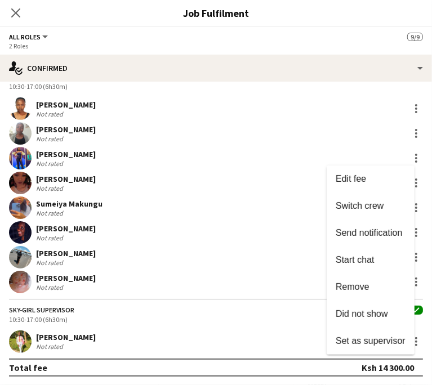
drag, startPoint x: 371, startPoint y: 289, endPoint x: 349, endPoint y: 306, distance: 27.6
click at [371, 289] on span "Remove" at bounding box center [371, 287] width 70 height 10
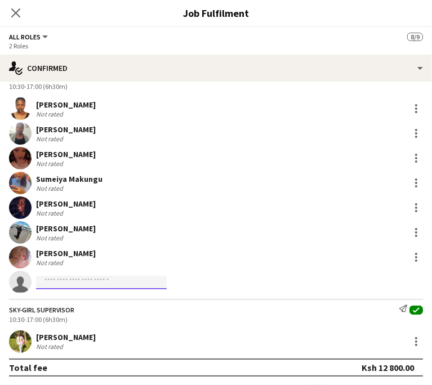
click at [167, 282] on input at bounding box center [101, 283] width 131 height 14
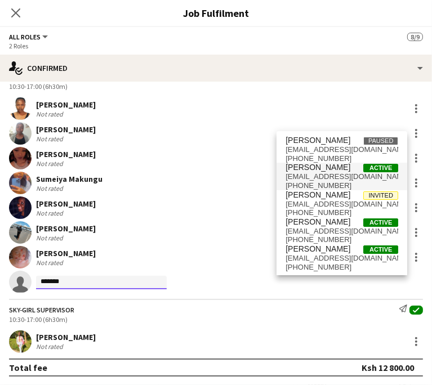
type input "*******"
click at [334, 172] on span "[EMAIL_ADDRESS][DOMAIN_NAME]" at bounding box center [341, 176] width 113 height 9
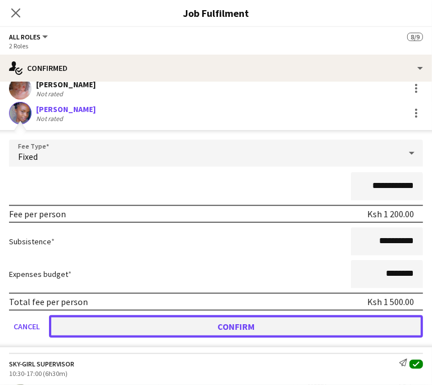
click at [374, 327] on button "Confirm" at bounding box center [236, 326] width 374 height 23
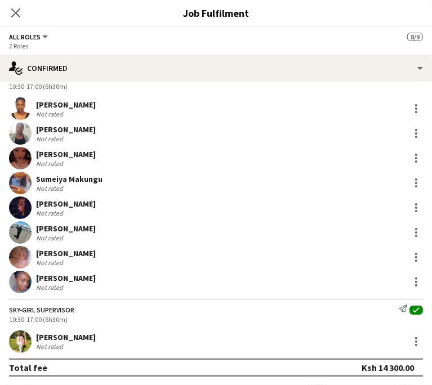
click at [213, 348] on app-date-cell "Updated 10:30-17:00 (6h30m) 9/9 SKY girls mag 16 distribution 2025 pin Westland…" at bounding box center [226, 322] width 135 height 365
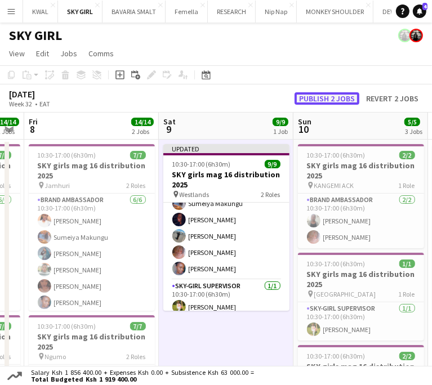
click at [330, 92] on button "Publish 2 jobs" at bounding box center [326, 98] width 65 height 12
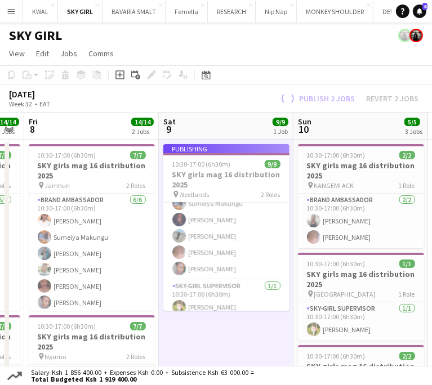
scroll to position [74, 0]
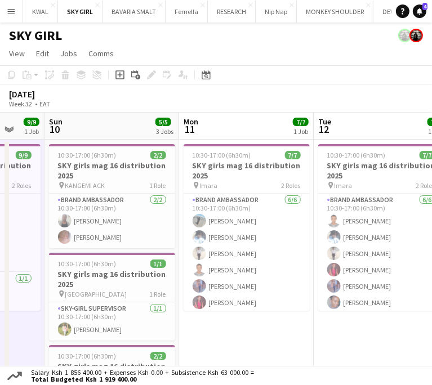
drag, startPoint x: 262, startPoint y: 323, endPoint x: 14, endPoint y: 316, distance: 249.0
click at [14, 316] on app-calendar-viewport "Wed 6 7/7 1 Job Thu 7 14/14 2 Jobs Fri 8 14/14 2 Jobs Sat 9 9/9 1 Job Sun 10 5/…" at bounding box center [216, 309] width 432 height 392
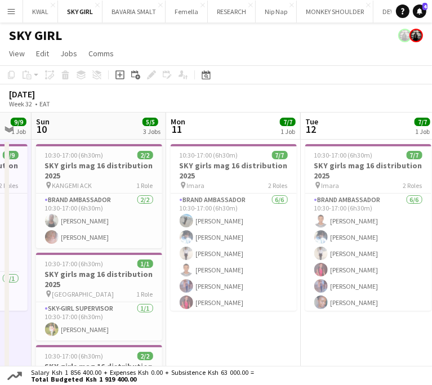
drag, startPoint x: 388, startPoint y: 336, endPoint x: 105, endPoint y: 309, distance: 284.5
click at [105, 309] on app-calendar-viewport "Wed 6 7/7 1 Job Thu 7 14/14 2 Jobs Fri 8 14/14 2 Jobs Sat 9 9/9 1 Job Sun 10 5/…" at bounding box center [216, 309] width 432 height 392
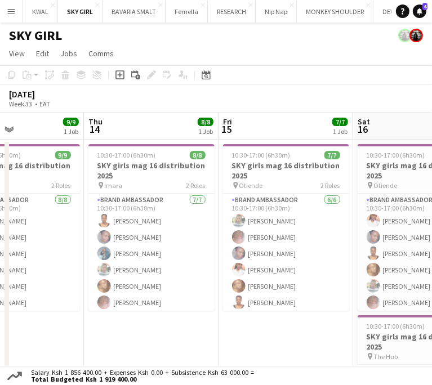
drag, startPoint x: 382, startPoint y: 314, endPoint x: 166, endPoint y: 304, distance: 215.9
click at [166, 304] on app-calendar-viewport "Sun 10 5/5 3 Jobs Mon 11 7/7 1 Job Tue 12 7/7 1 Job Wed 13 9/9 1 Job Thu 14 8/8…" at bounding box center [216, 309] width 432 height 392
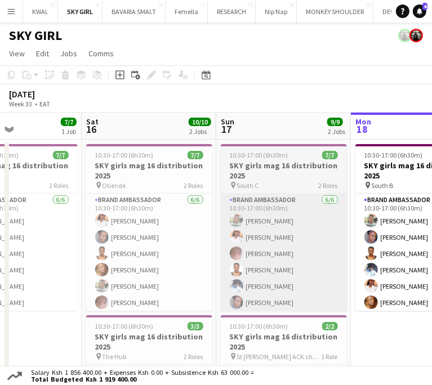
drag, startPoint x: 352, startPoint y: 312, endPoint x: 196, endPoint y: 296, distance: 156.8
click at [33, 300] on app-calendar-viewport "Tue 12 7/7 1 Job Wed 13 9/9 1 Job Thu 14 8/8 1 Job Fri 15 7/7 1 Job Sat 16 10/1…" at bounding box center [216, 309] width 432 height 392
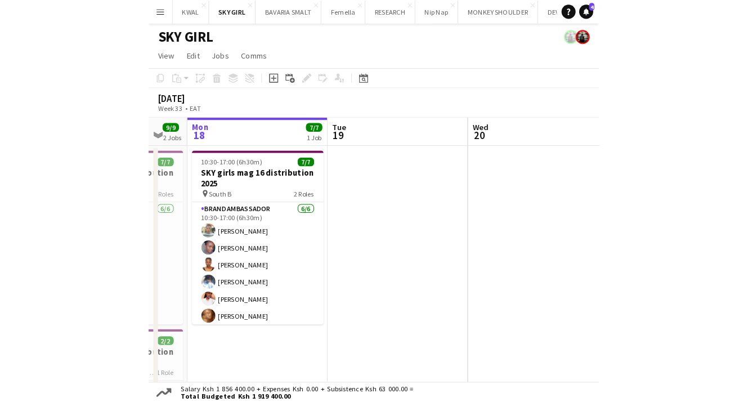
scroll to position [0, 502]
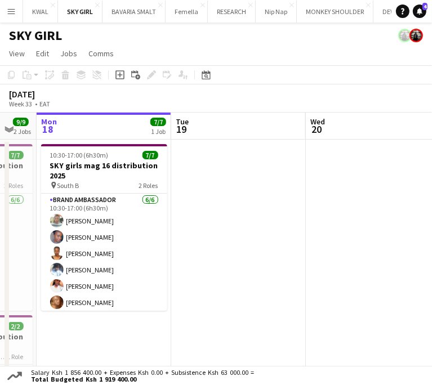
drag, startPoint x: 363, startPoint y: 296, endPoint x: 103, endPoint y: 302, distance: 260.2
click at [96, 304] on app-calendar-viewport "Thu 14 8/8 1 Job Fri 15 7/7 1 Job Sat 16 10/10 2 Jobs Sun 17 9/9 2 Jobs Mon 18 …" at bounding box center [216, 309] width 432 height 392
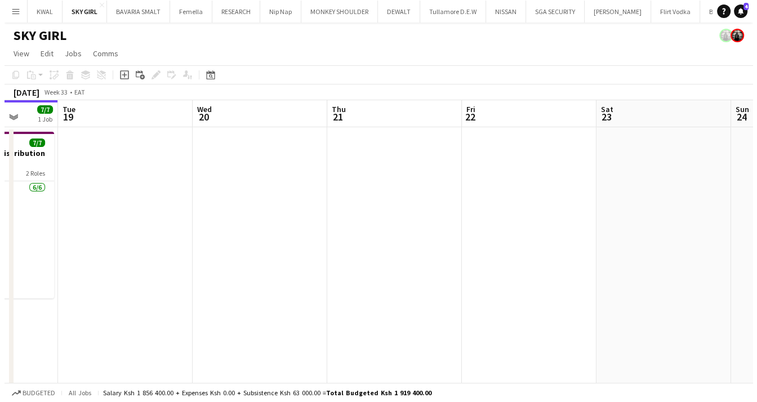
scroll to position [0, 296]
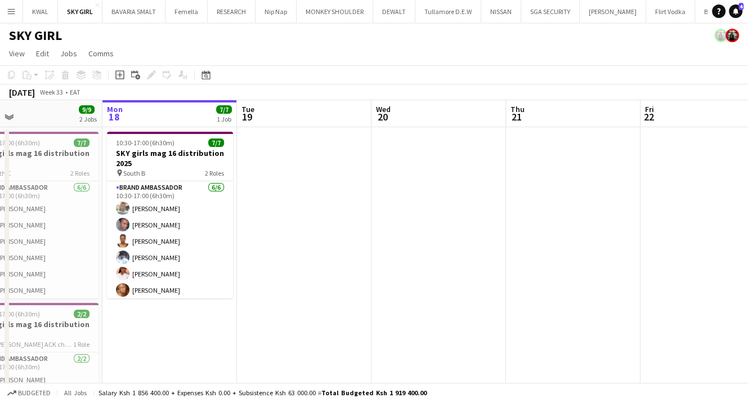
drag, startPoint x: 78, startPoint y: 262, endPoint x: 273, endPoint y: 234, distance: 197.3
click at [278, 244] on app-calendar-viewport "Fri 15 7/7 1 Job Sat 16 10/10 2 Jobs Sun 17 9/9 2 Jobs Mon 18 7/7 1 Job Tue 19 …" at bounding box center [374, 296] width 748 height 392
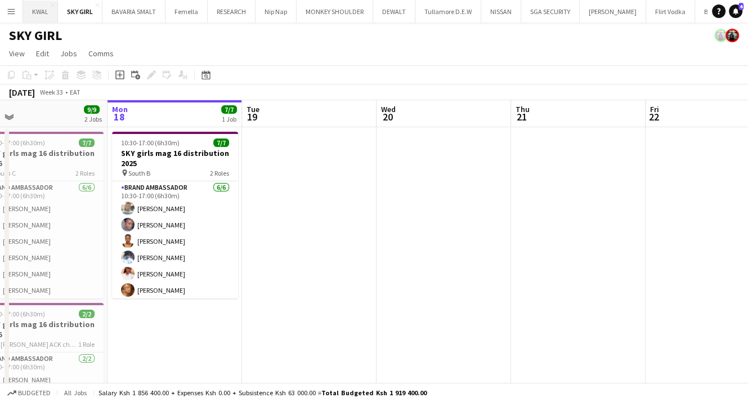
click at [35, 11] on button "KWAL Close" at bounding box center [40, 12] width 35 height 22
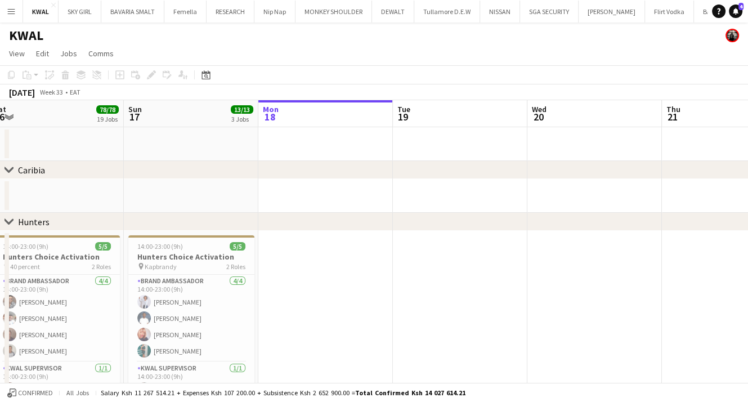
scroll to position [0, 362]
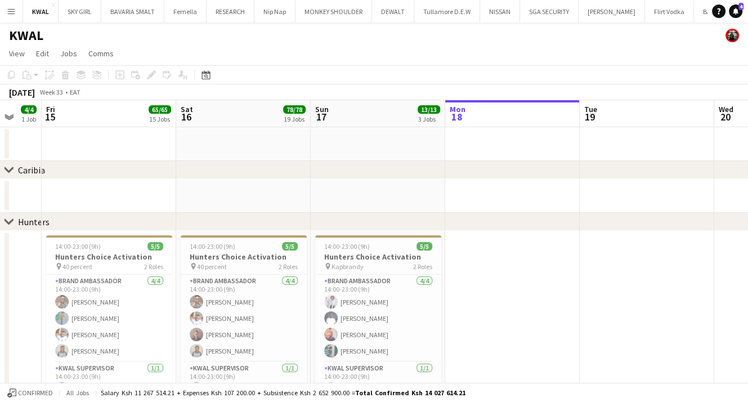
drag, startPoint x: 162, startPoint y: 298, endPoint x: 473, endPoint y: 288, distance: 311.0
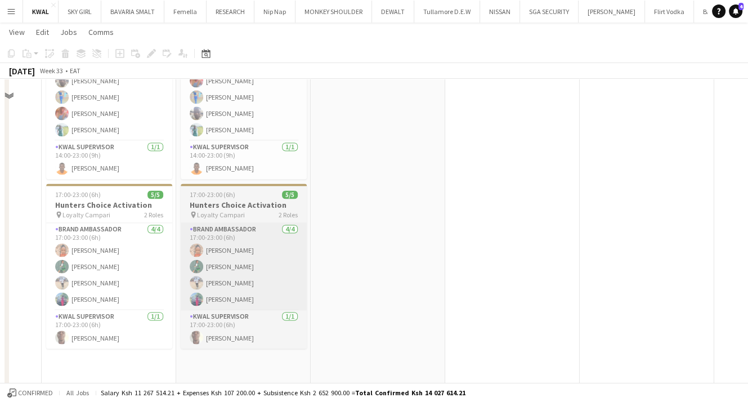
scroll to position [1615, 0]
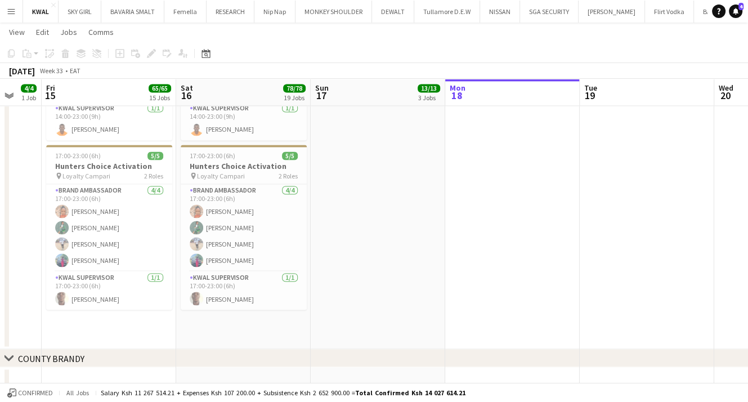
click at [14, 10] on app-icon "Menu" at bounding box center [11, 11] width 9 height 9
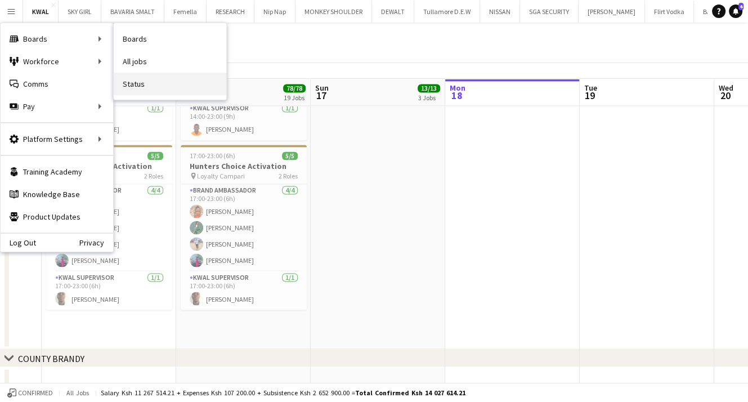
click at [137, 84] on link "Status" at bounding box center [170, 84] width 113 height 23
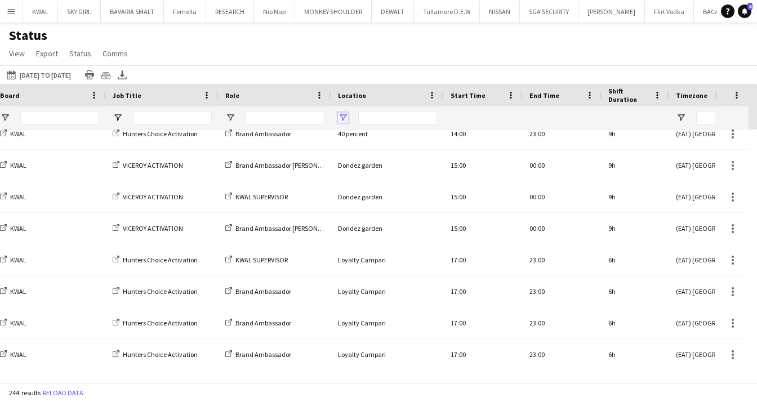
click at [343, 116] on span "Open Filter Menu" at bounding box center [343, 118] width 10 height 10
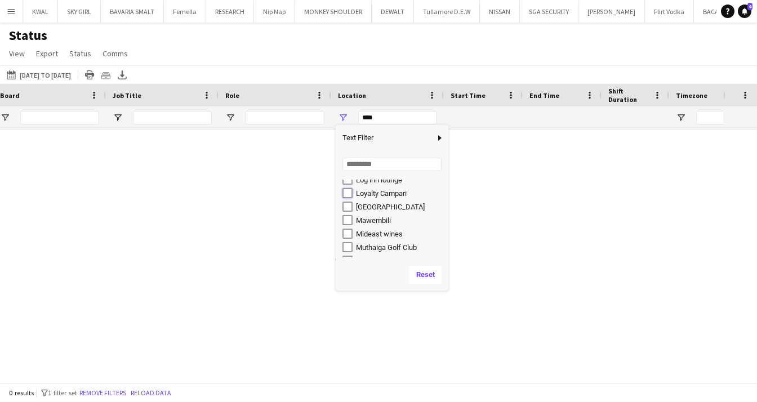
type input "**********"
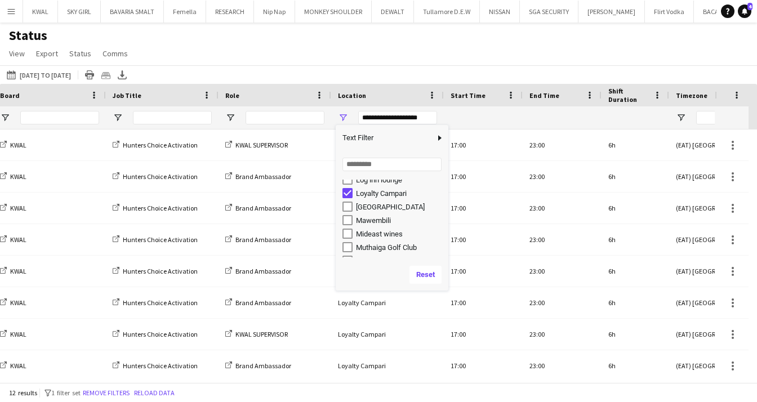
click at [450, 68] on div "[DATE] to [DATE] [DATE] to [DATE] [DATE] This Week This Month [DATE] Last Week …" at bounding box center [378, 74] width 757 height 19
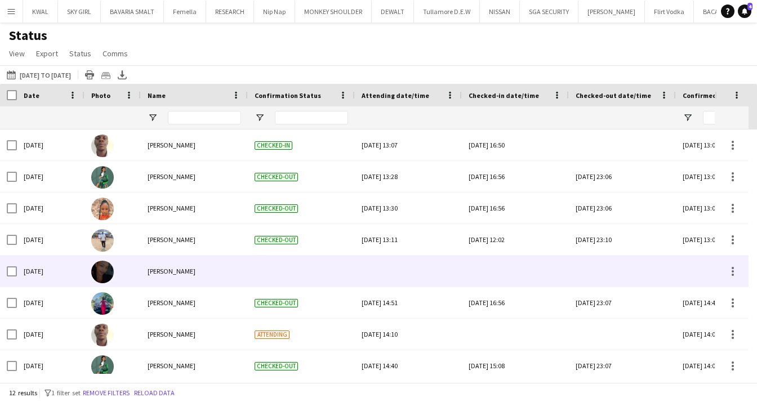
click at [284, 270] on div at bounding box center [301, 271] width 107 height 31
click at [387, 268] on div at bounding box center [408, 271] width 93 height 31
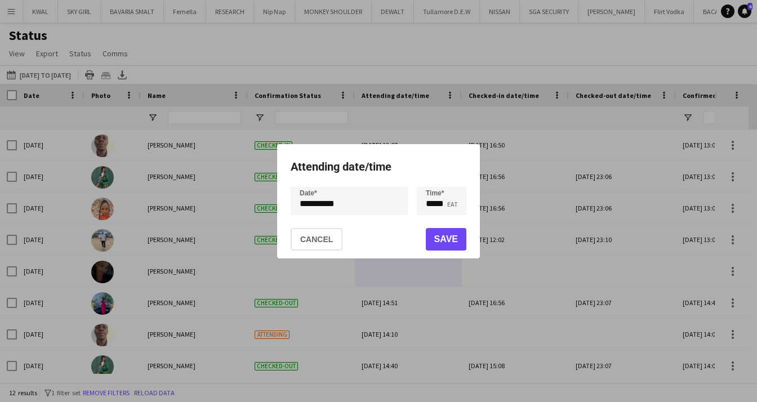
click at [387, 268] on div at bounding box center [378, 201] width 757 height 402
click at [323, 247] on button "Cancel" at bounding box center [317, 239] width 52 height 23
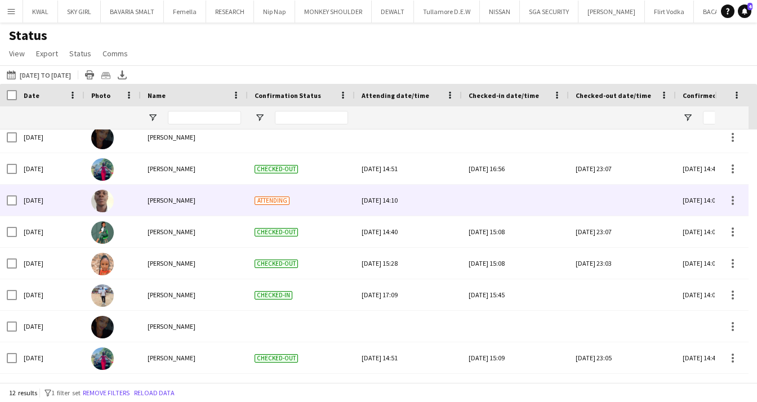
click at [495, 196] on div at bounding box center [514, 200] width 93 height 31
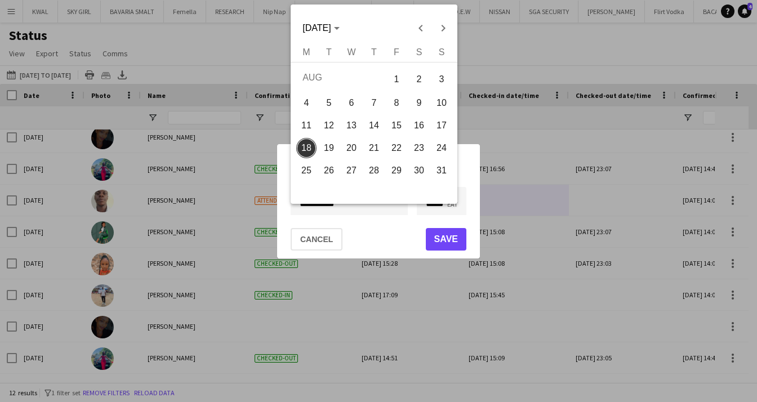
click at [343, 207] on div "**********" at bounding box center [378, 201] width 757 height 402
click at [314, 237] on div at bounding box center [378, 201] width 757 height 402
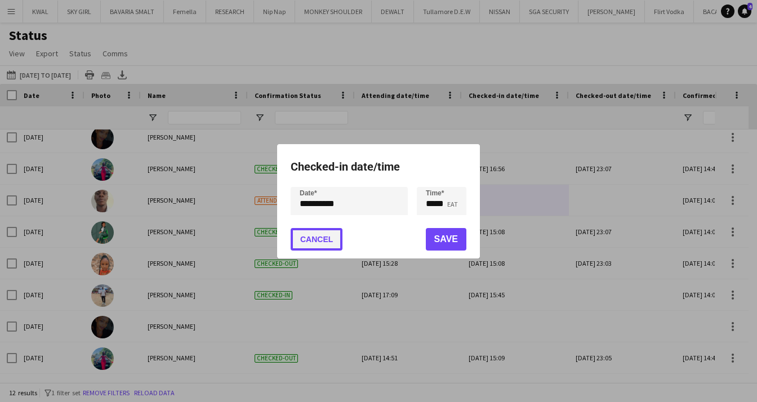
click at [314, 237] on button "Cancel" at bounding box center [317, 239] width 52 height 23
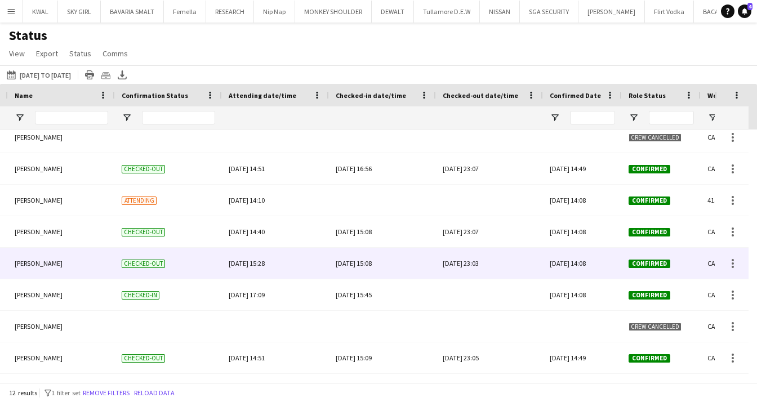
scroll to position [78, 0]
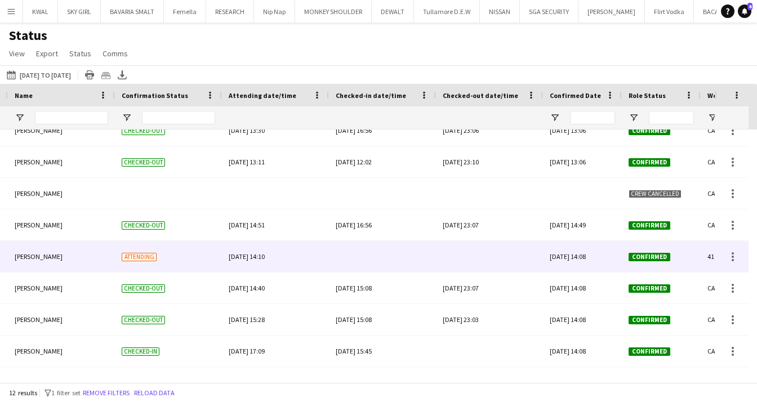
click at [376, 256] on div at bounding box center [382, 256] width 93 height 31
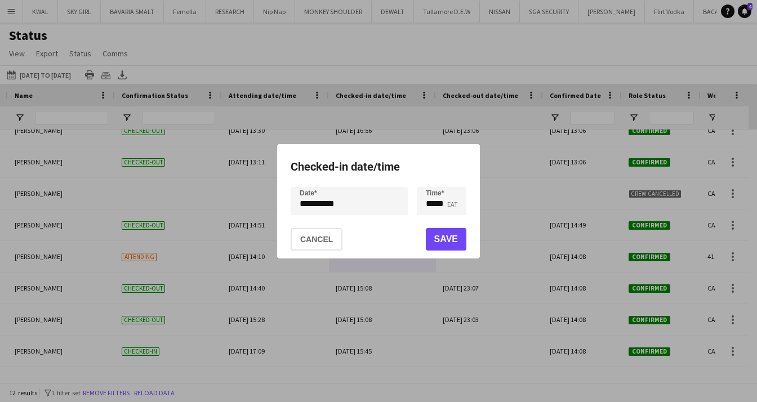
click at [315, 202] on div "**********" at bounding box center [378, 201] width 757 height 402
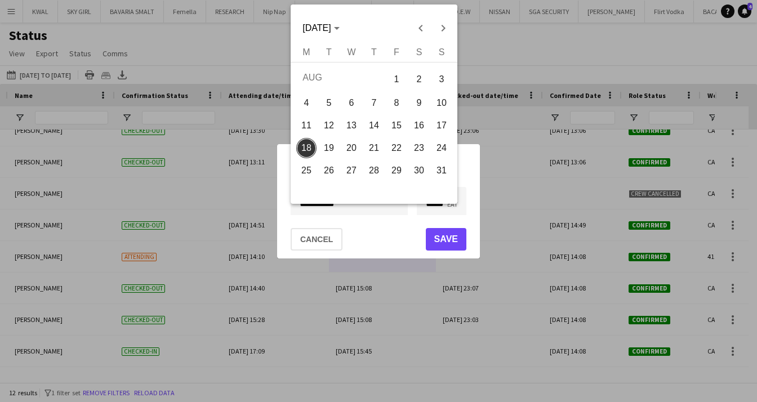
click at [423, 121] on span "16" at bounding box center [419, 125] width 20 height 20
type input "**********"
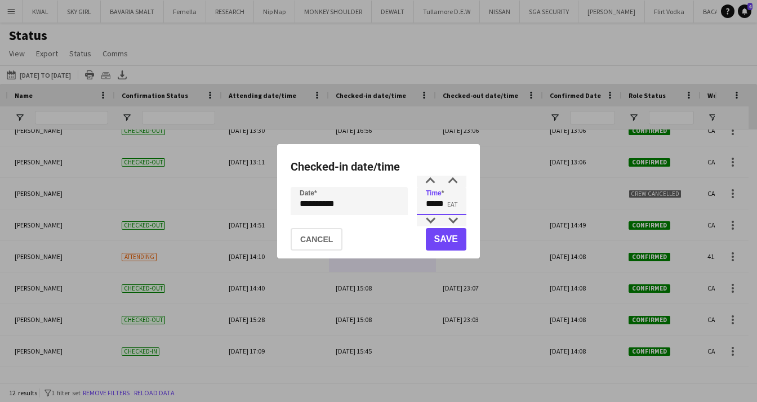
drag, startPoint x: 445, startPoint y: 204, endPoint x: 435, endPoint y: 203, distance: 10.2
click at [435, 203] on input "*****" at bounding box center [442, 201] width 50 height 28
click at [434, 203] on input "*****" at bounding box center [442, 201] width 50 height 28
drag, startPoint x: 434, startPoint y: 203, endPoint x: 424, endPoint y: 203, distance: 10.1
click at [424, 203] on input "*****" at bounding box center [442, 201] width 50 height 28
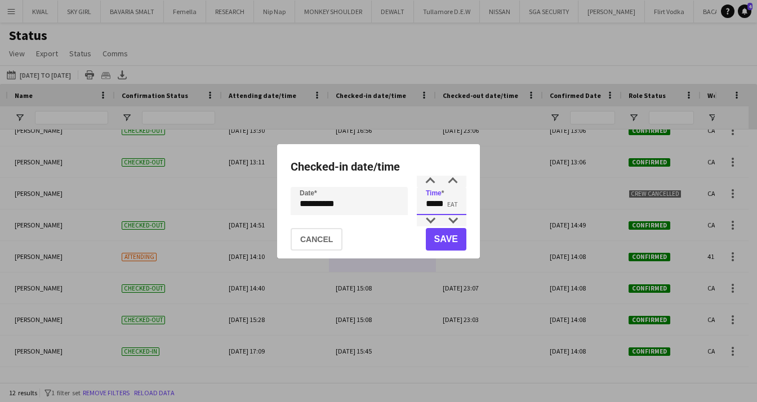
type input "*****"
click at [440, 237] on button "Save" at bounding box center [446, 239] width 41 height 23
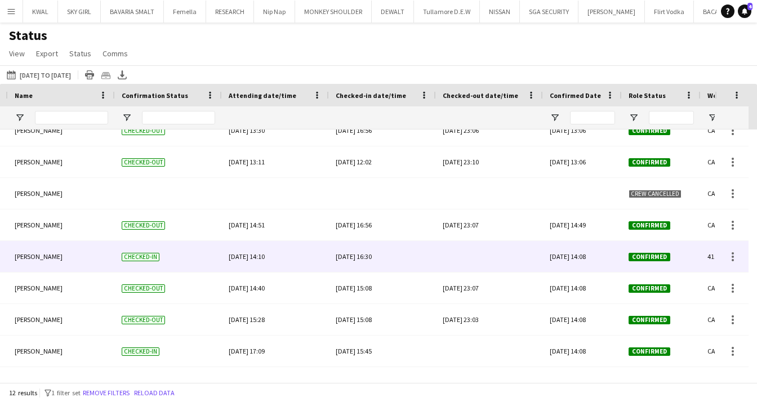
click at [463, 254] on div at bounding box center [489, 256] width 93 height 31
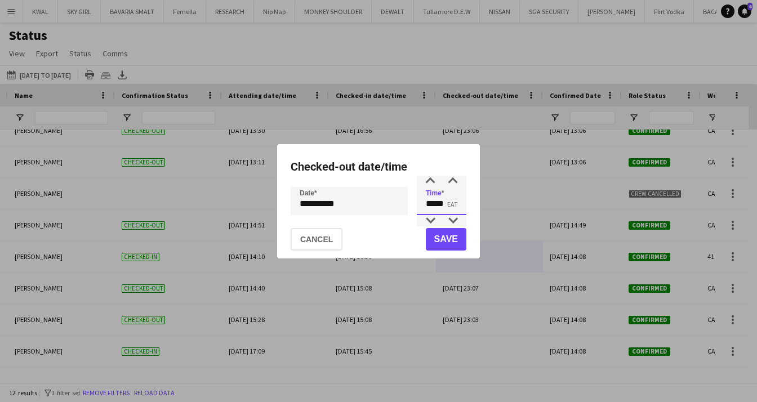
click at [429, 207] on input "*****" at bounding box center [442, 201] width 50 height 28
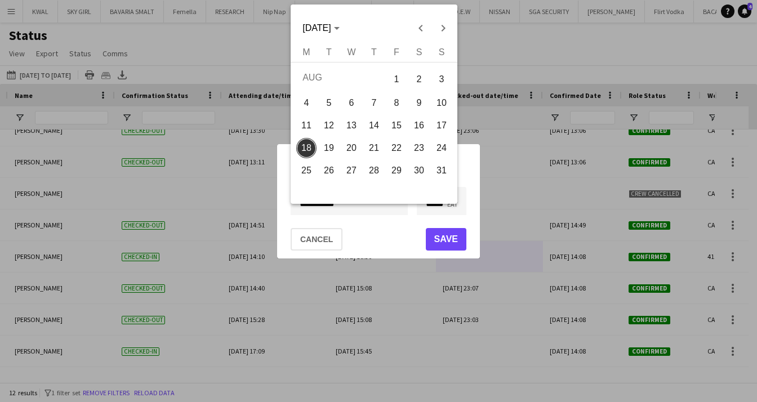
click at [355, 199] on div "**********" at bounding box center [378, 201] width 757 height 402
click at [421, 127] on span "16" at bounding box center [419, 125] width 20 height 20
type input "**********"
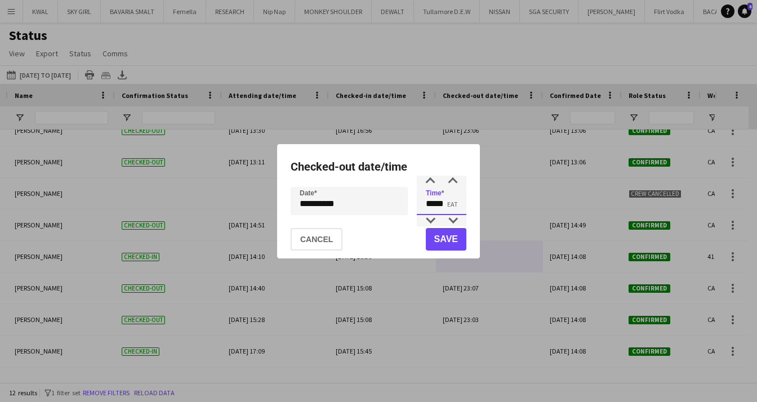
drag, startPoint x: 434, startPoint y: 205, endPoint x: 408, endPoint y: 206, distance: 25.9
click at [408, 206] on div "**********" at bounding box center [379, 201] width 176 height 28
type input "*****"
click at [448, 242] on button "Save" at bounding box center [446, 239] width 41 height 23
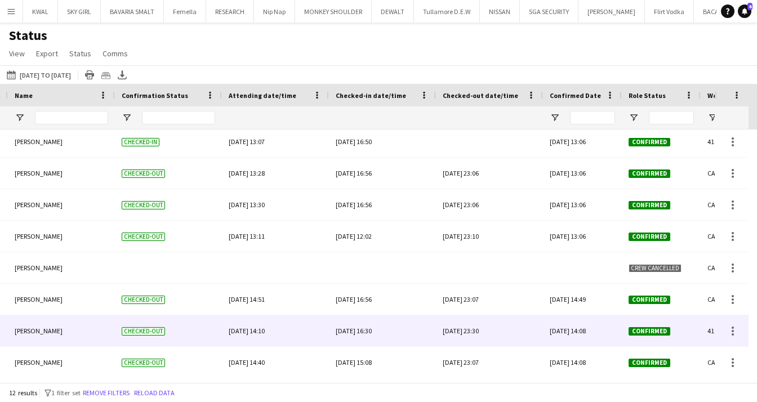
scroll to position [0, 0]
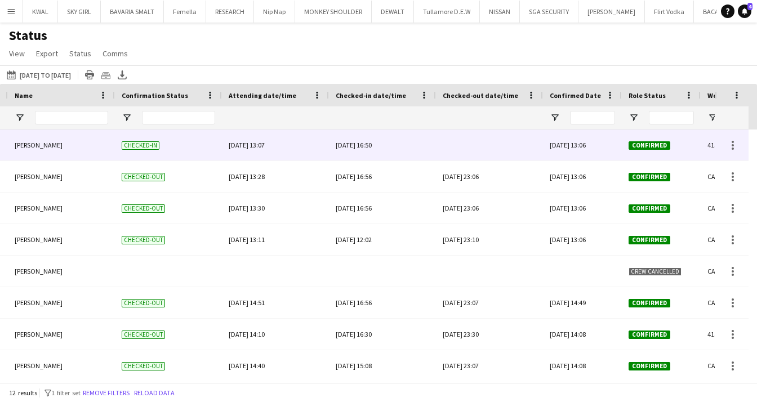
click at [488, 154] on div at bounding box center [489, 145] width 93 height 31
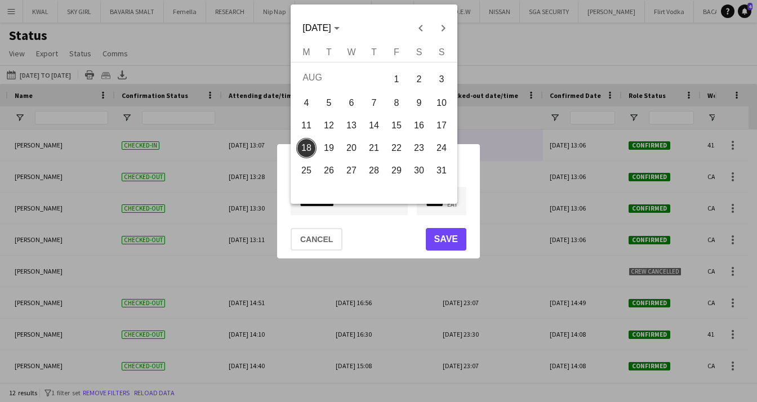
click at [378, 200] on div "**********" at bounding box center [378, 201] width 757 height 402
click at [508, 185] on div at bounding box center [378, 201] width 757 height 402
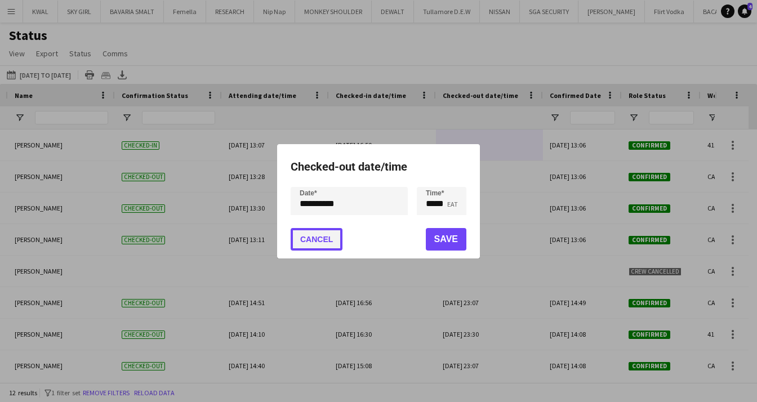
click at [323, 235] on button "Cancel" at bounding box center [317, 239] width 52 height 23
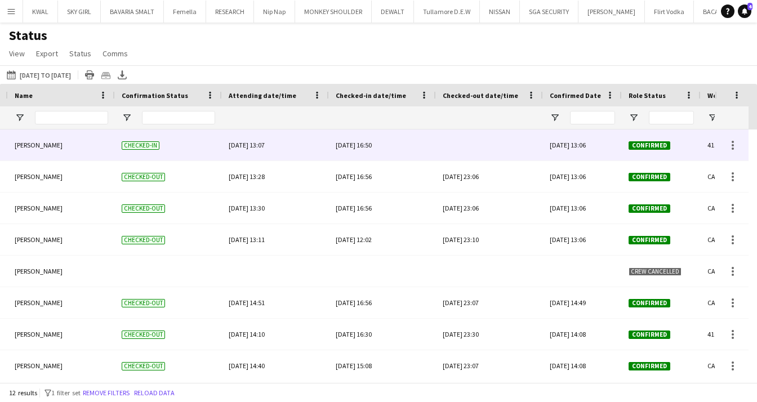
click at [475, 148] on div at bounding box center [489, 145] width 93 height 31
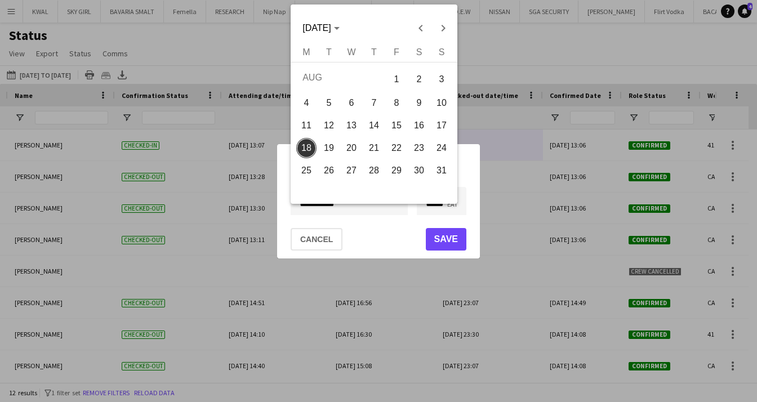
click at [354, 206] on div "**********" at bounding box center [378, 201] width 757 height 402
click at [404, 124] on span "15" at bounding box center [396, 125] width 20 height 20
type input "**********"
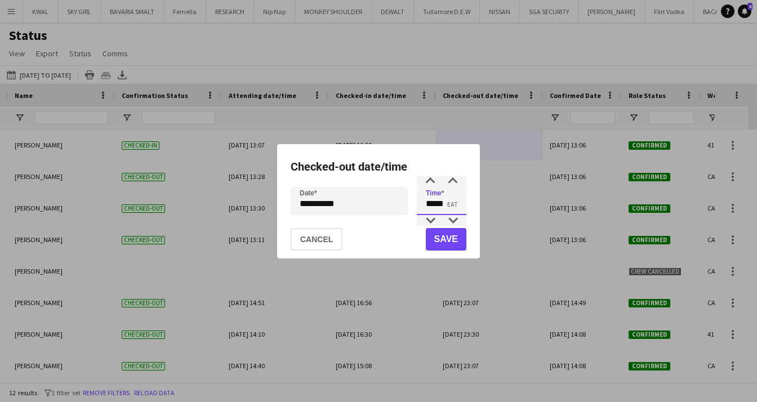
drag, startPoint x: 434, startPoint y: 206, endPoint x: 421, endPoint y: 207, distance: 13.0
click at [421, 207] on input "*****" at bounding box center [442, 201] width 50 height 28
drag, startPoint x: 445, startPoint y: 206, endPoint x: 437, endPoint y: 206, distance: 8.5
click at [437, 206] on input "*****" at bounding box center [442, 201] width 50 height 28
type input "*****"
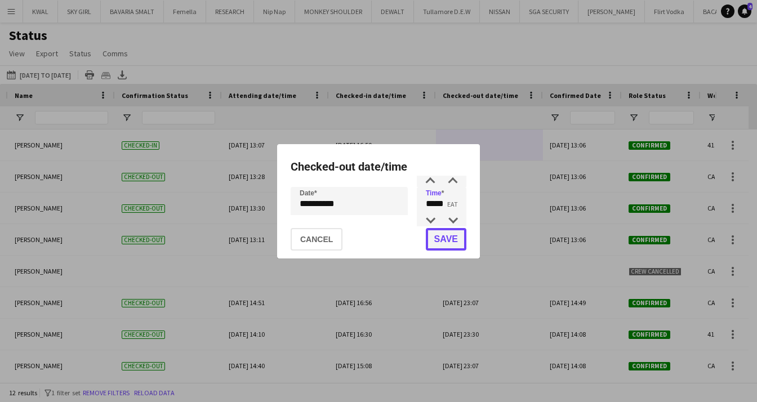
click at [441, 236] on button "Save" at bounding box center [446, 239] width 41 height 23
